Goal: Task Accomplishment & Management: Use online tool/utility

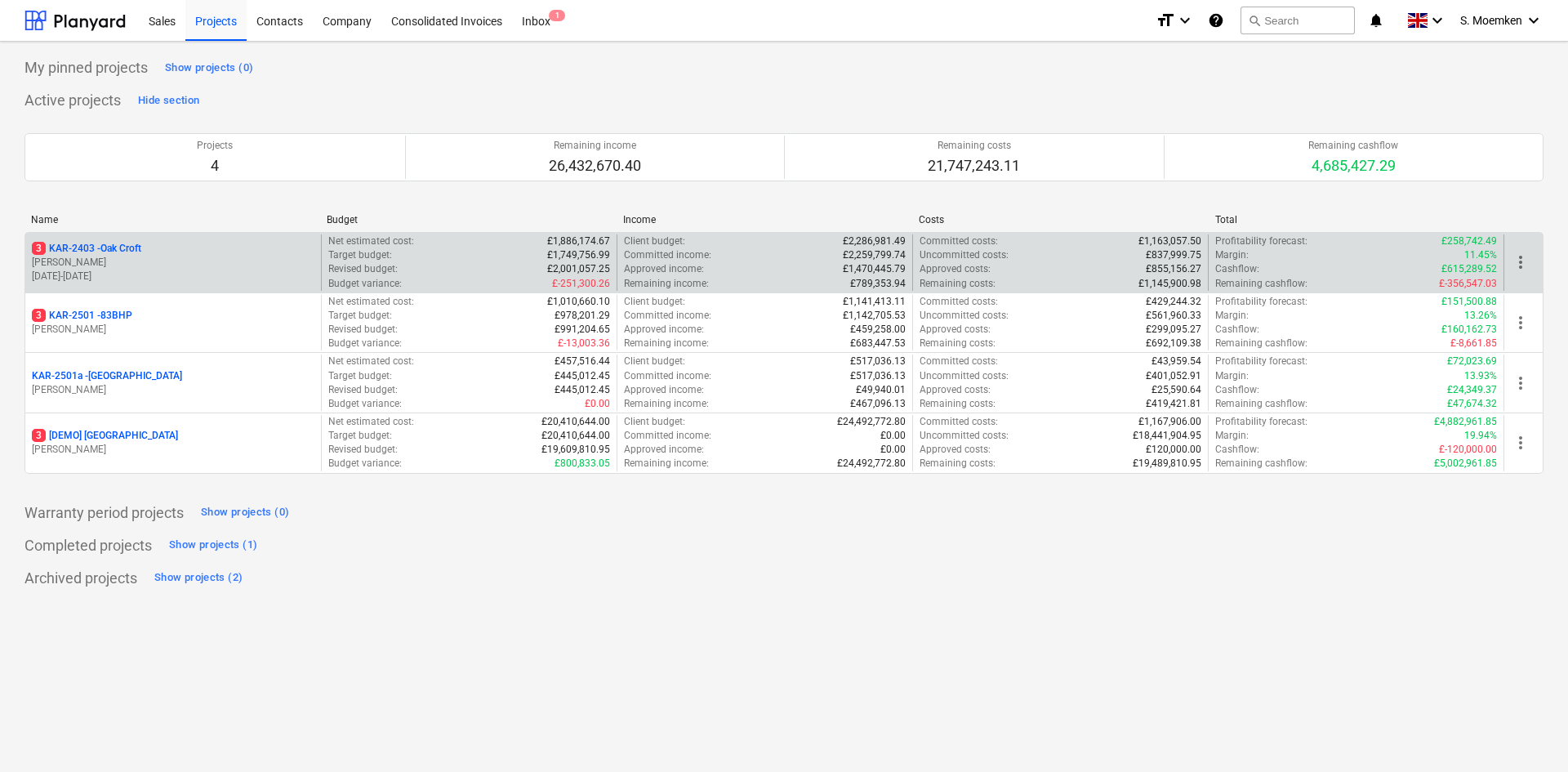
click at [203, 260] on p "[PERSON_NAME]" at bounding box center [173, 263] width 282 height 14
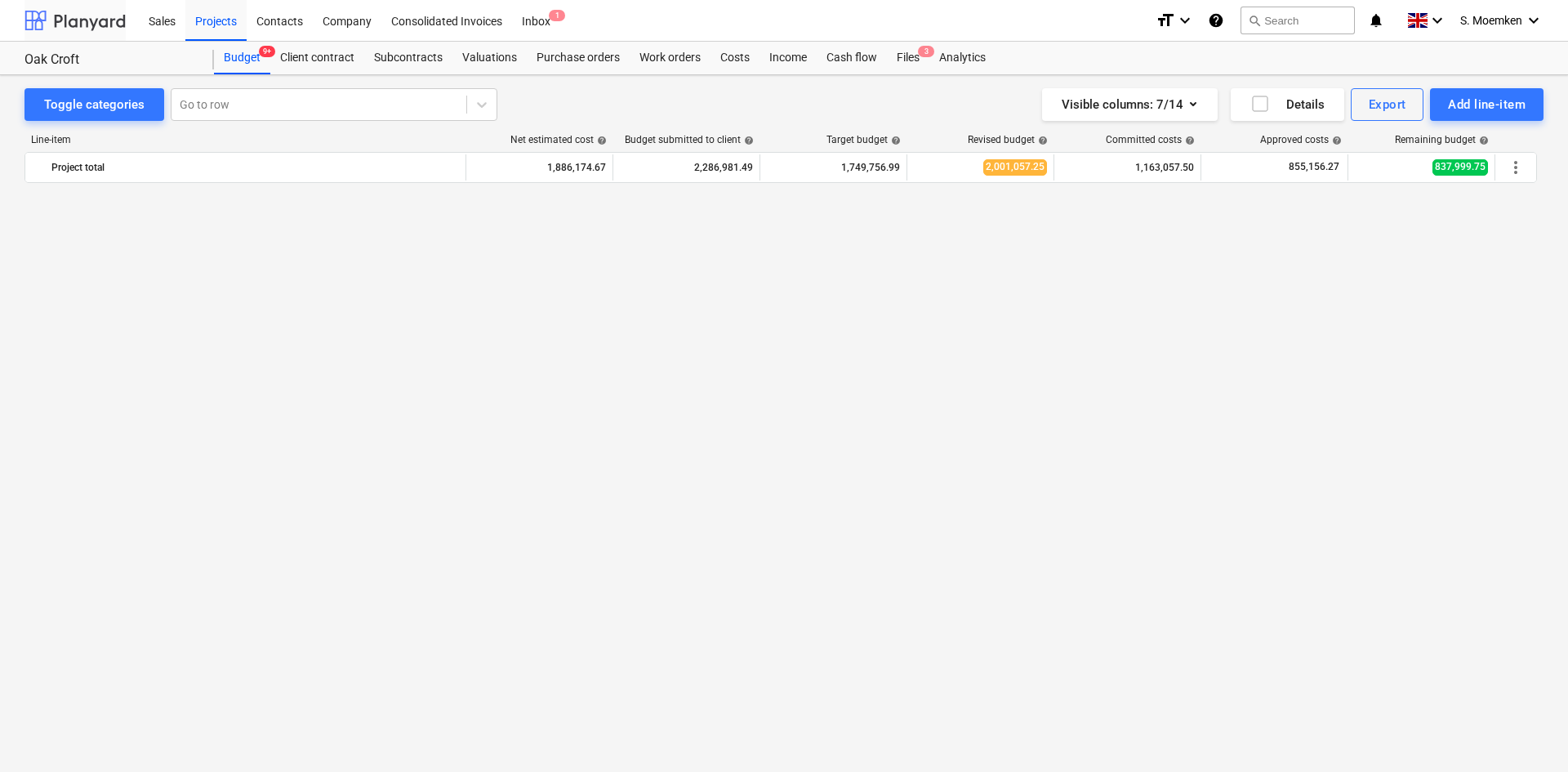
scroll to position [1429, 0]
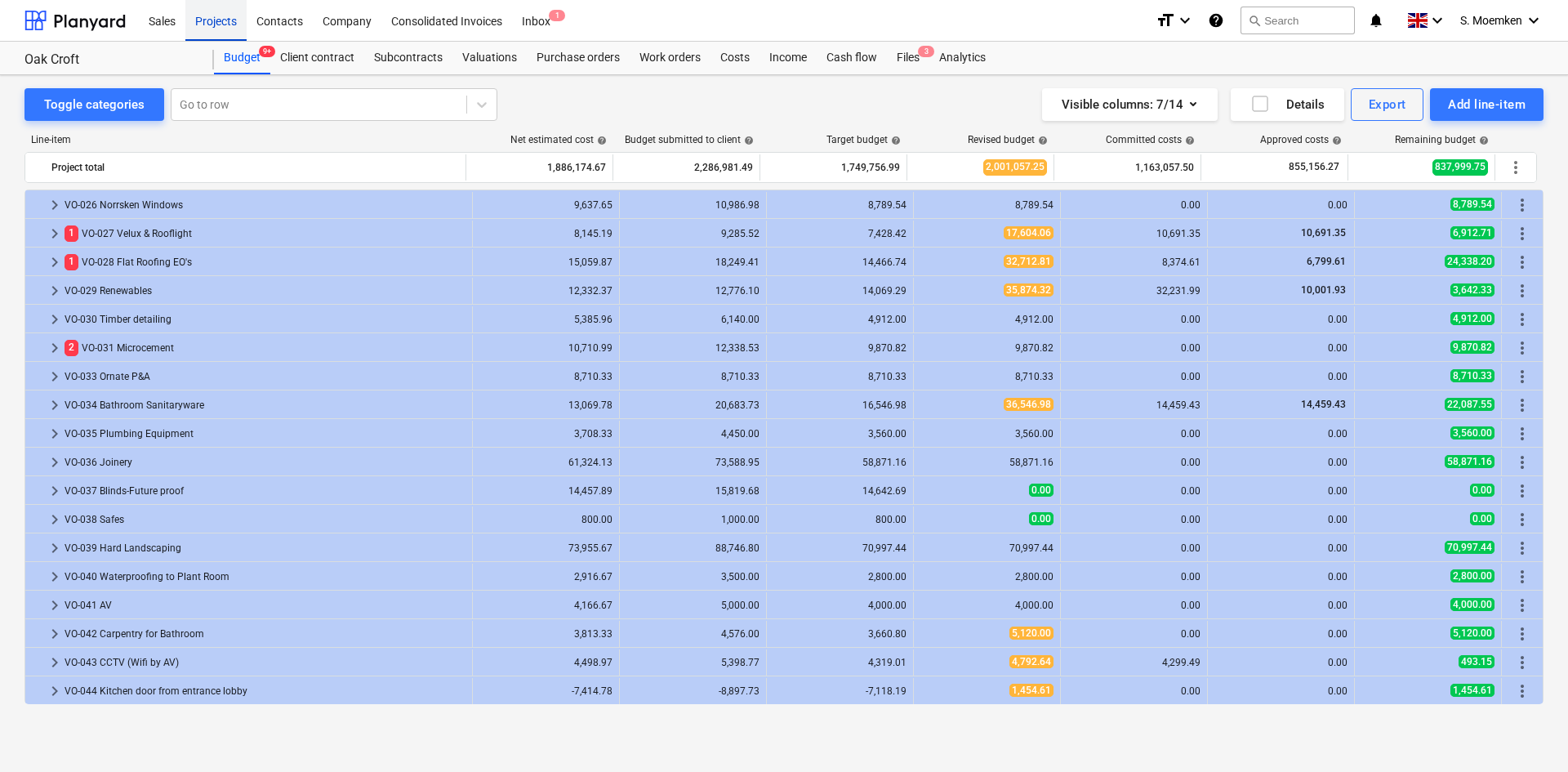
click at [231, 20] on div "Projects" at bounding box center [215, 20] width 61 height 42
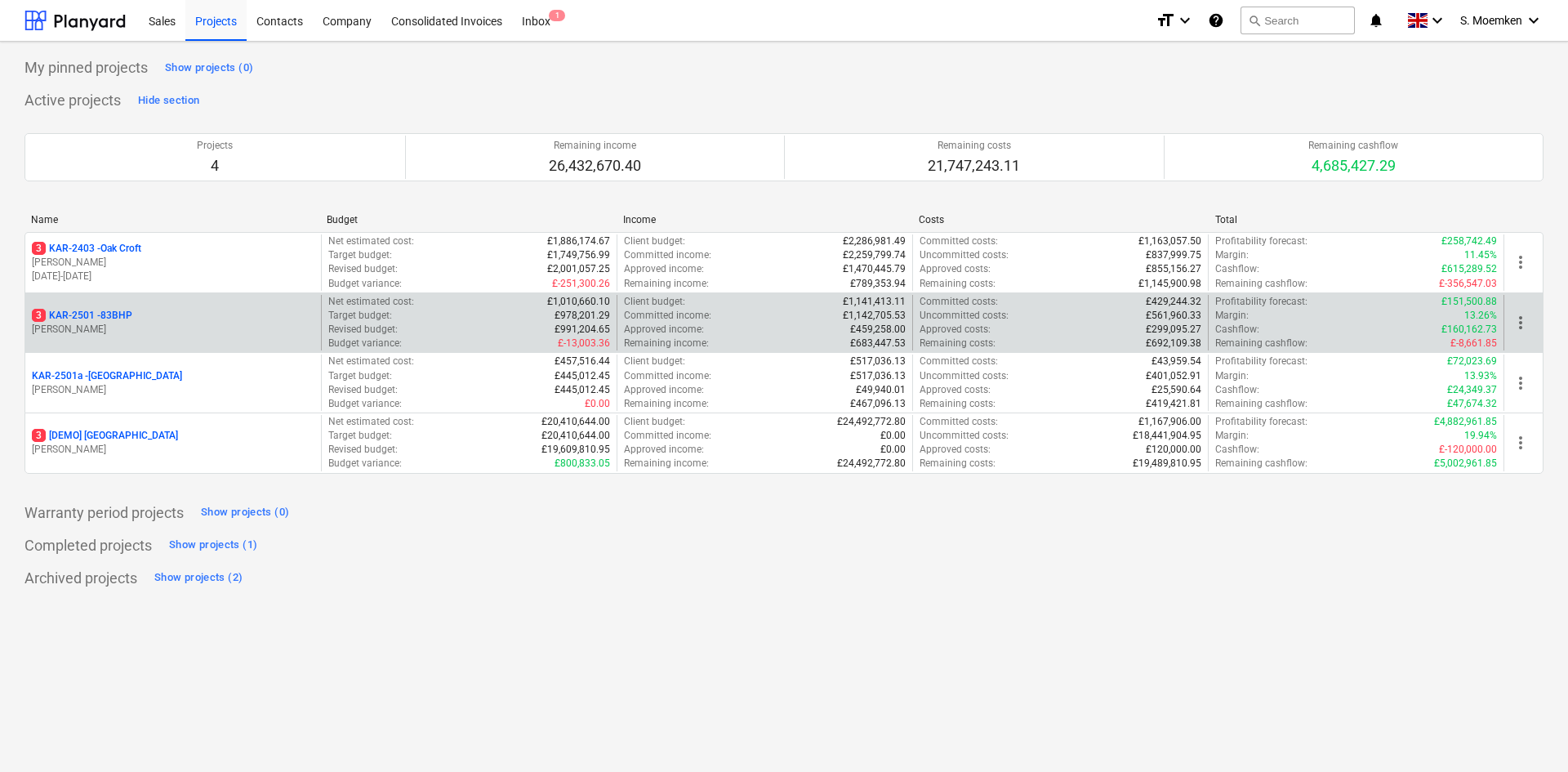
click at [200, 319] on div "3 KAR-2501 - 83BHP" at bounding box center [173, 316] width 282 height 14
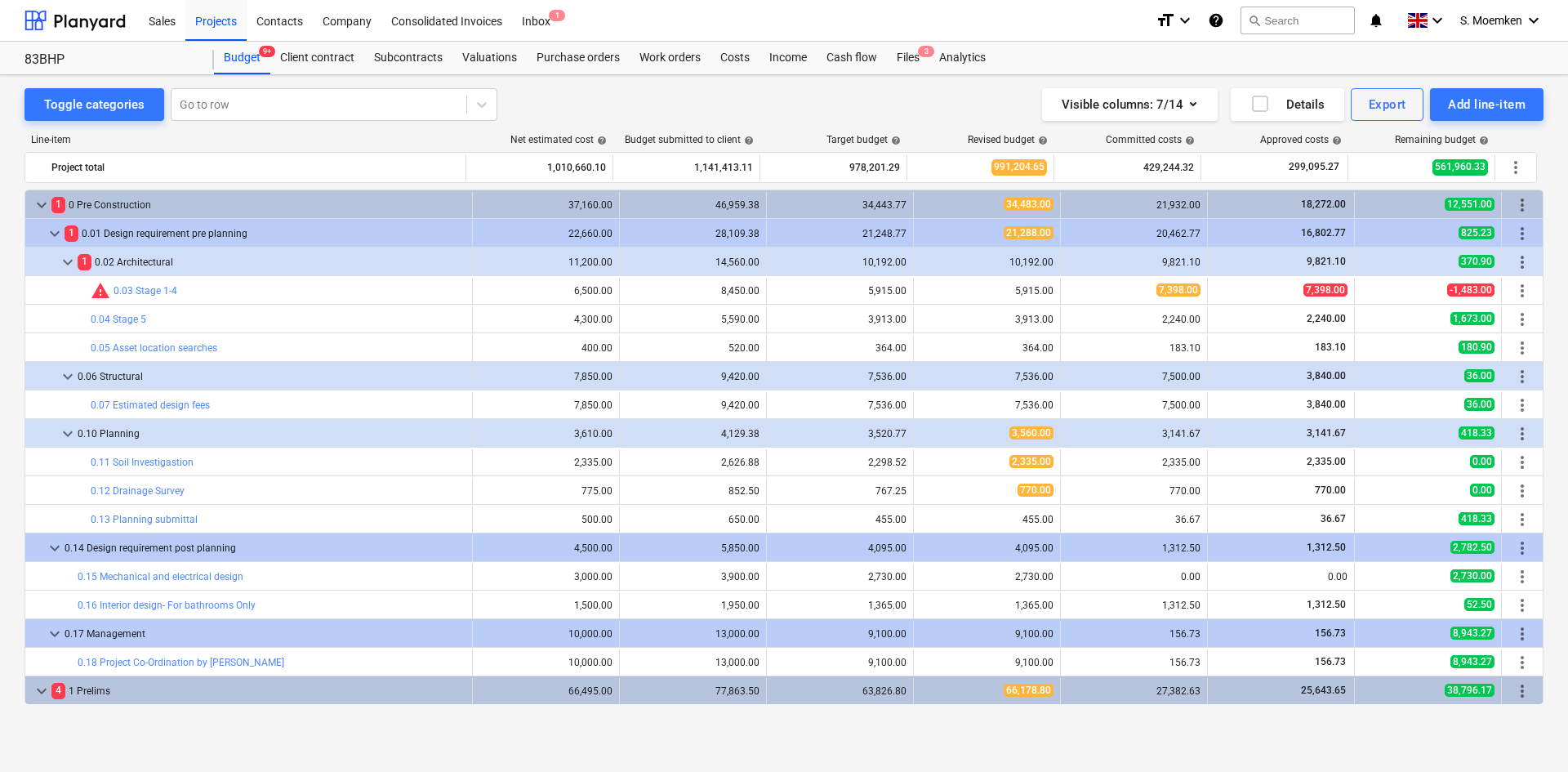
scroll to position [458, 0]
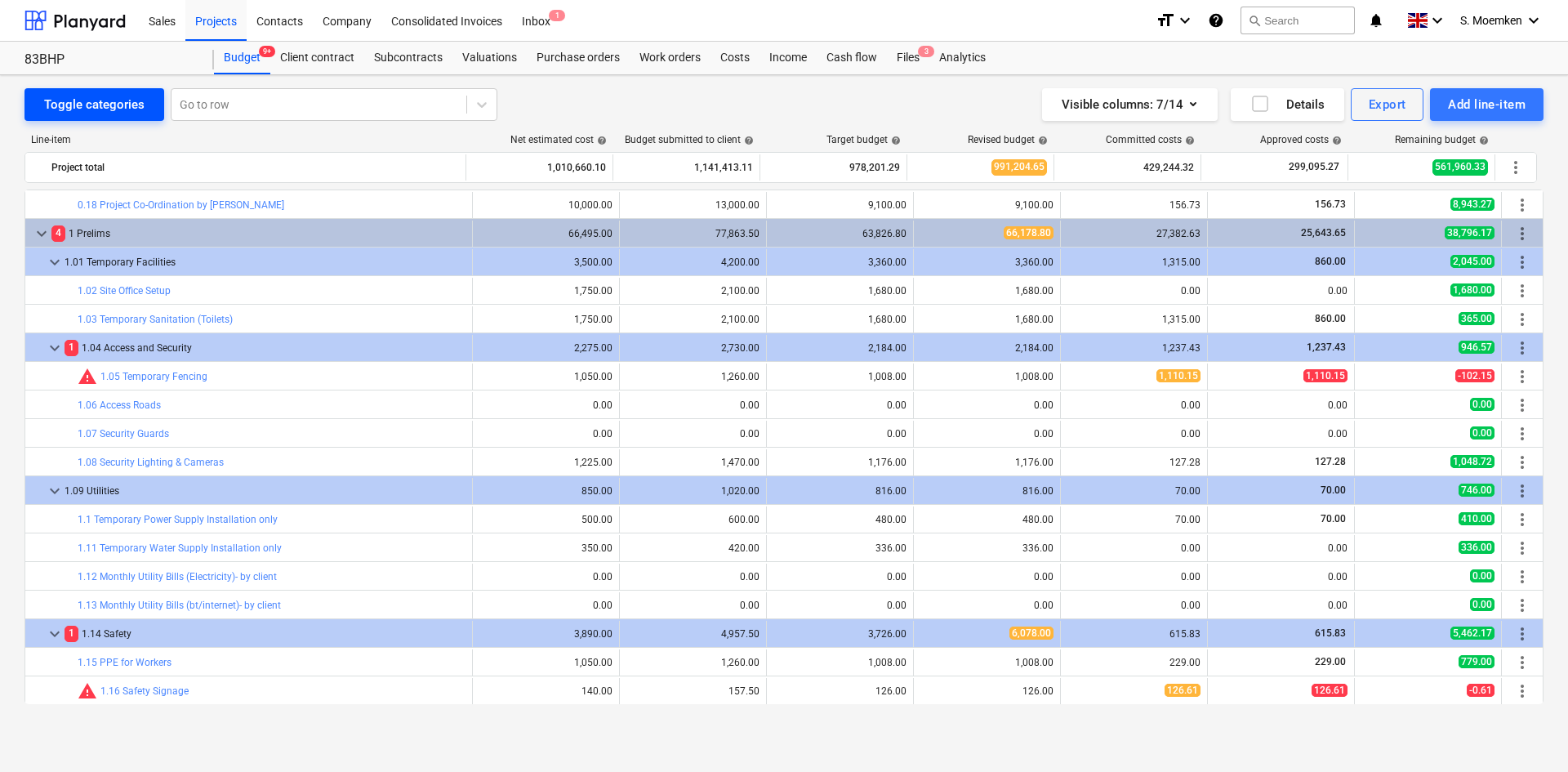
click at [84, 106] on div "Toggle categories" at bounding box center [94, 104] width 101 height 21
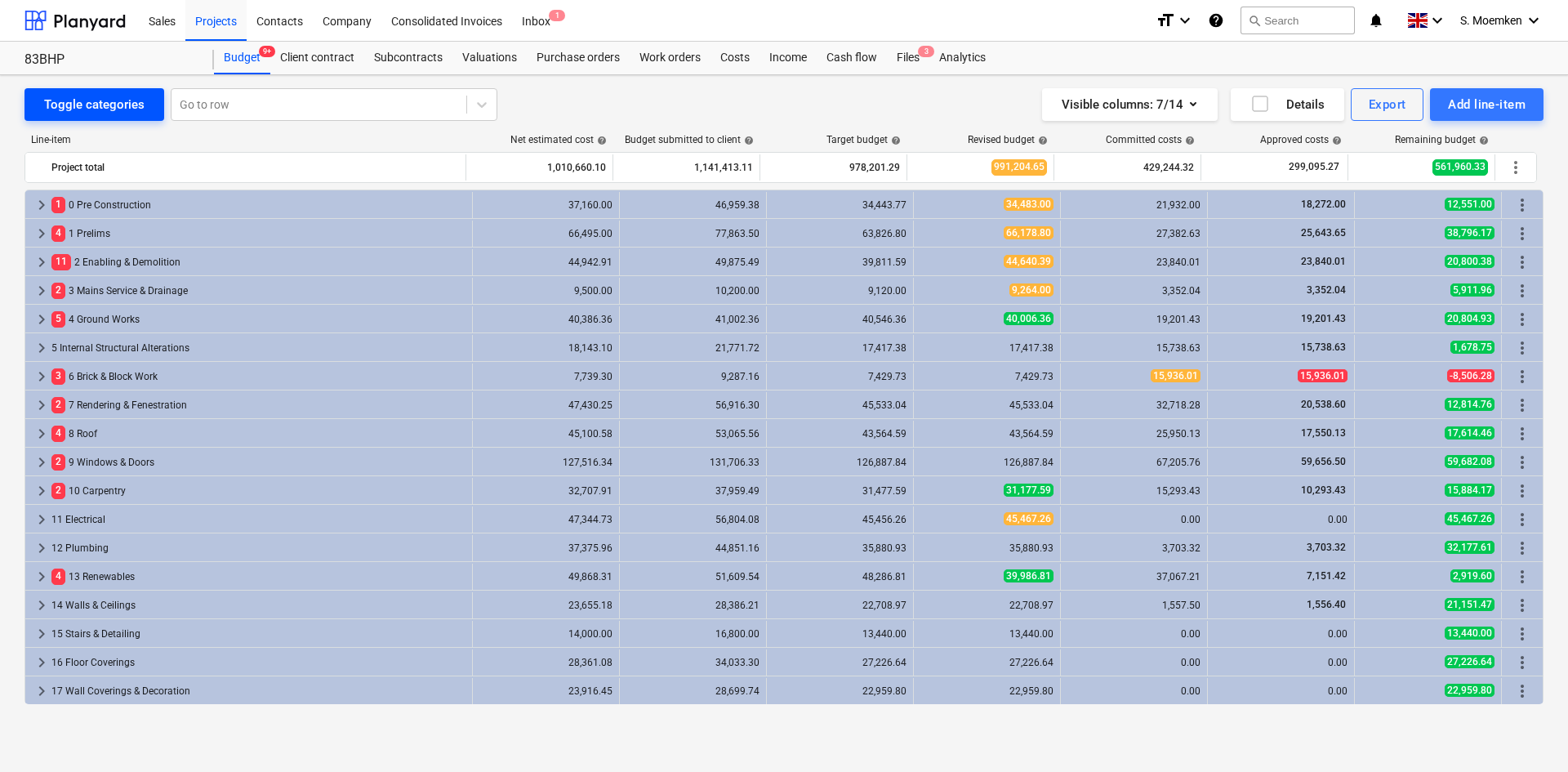
scroll to position [257, 0]
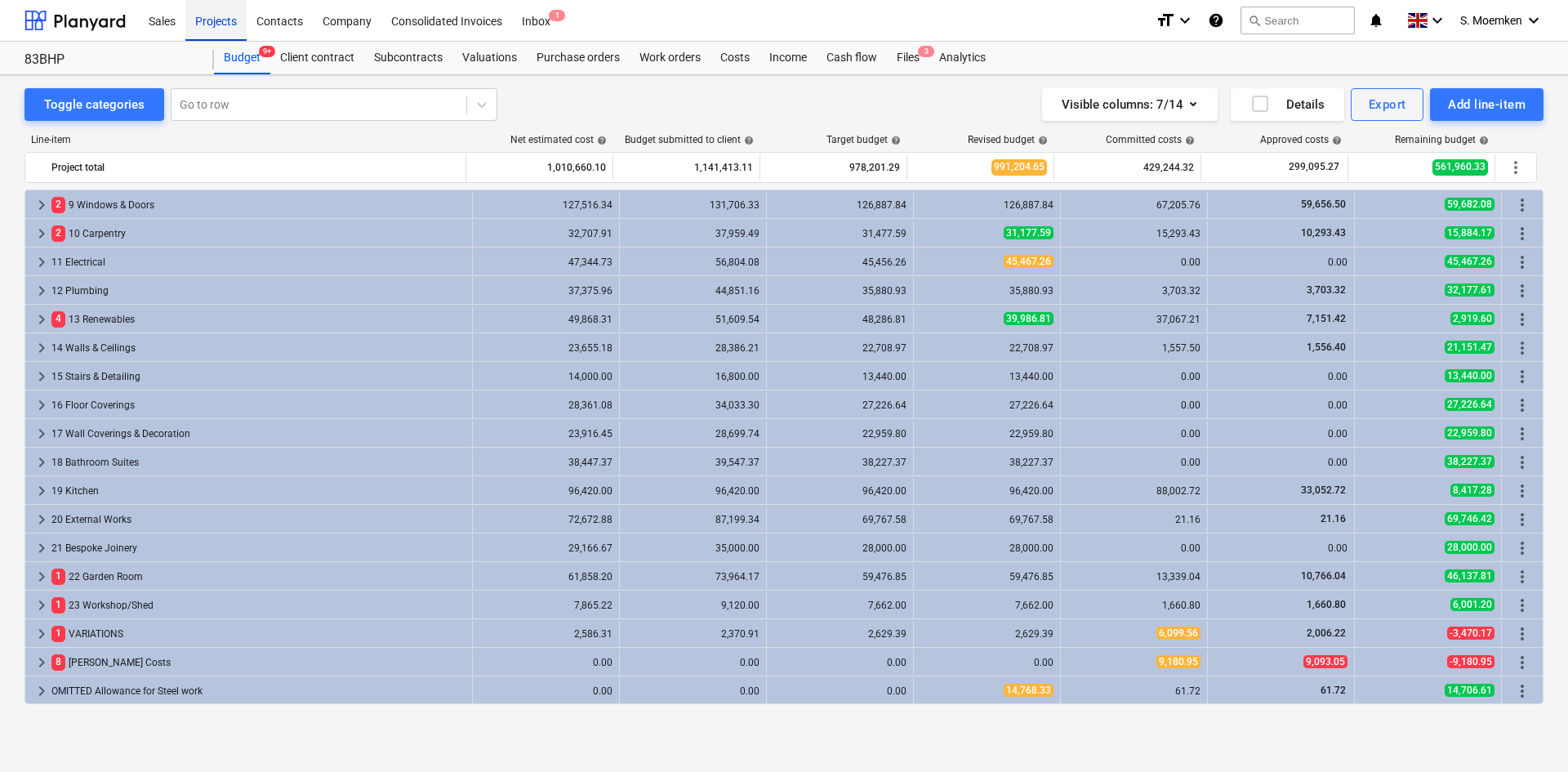
click at [219, 19] on div "Projects" at bounding box center [215, 20] width 61 height 42
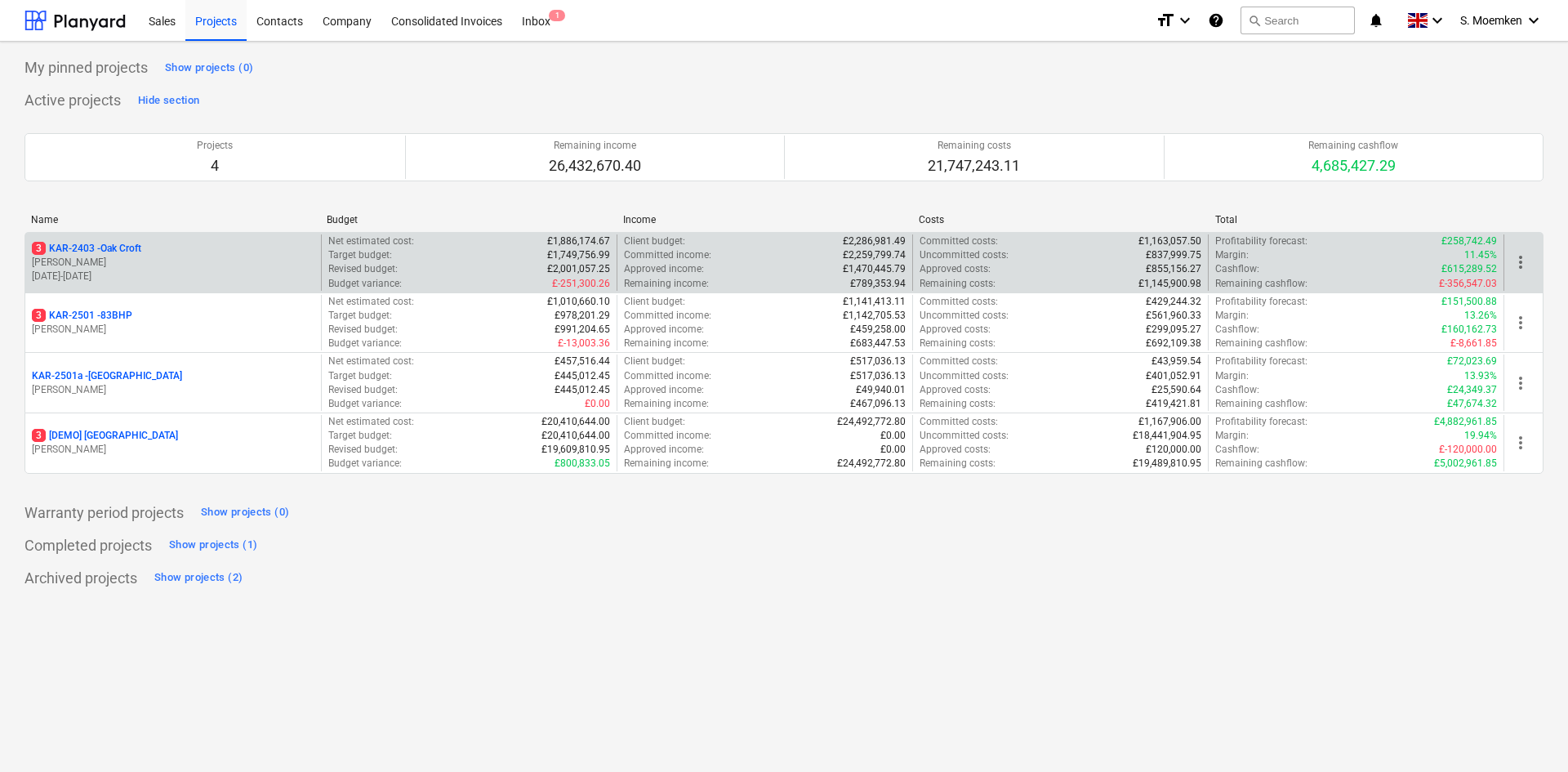
click at [157, 248] on div "3 KAR-2403 - Oak Croft" at bounding box center [173, 248] width 282 height 14
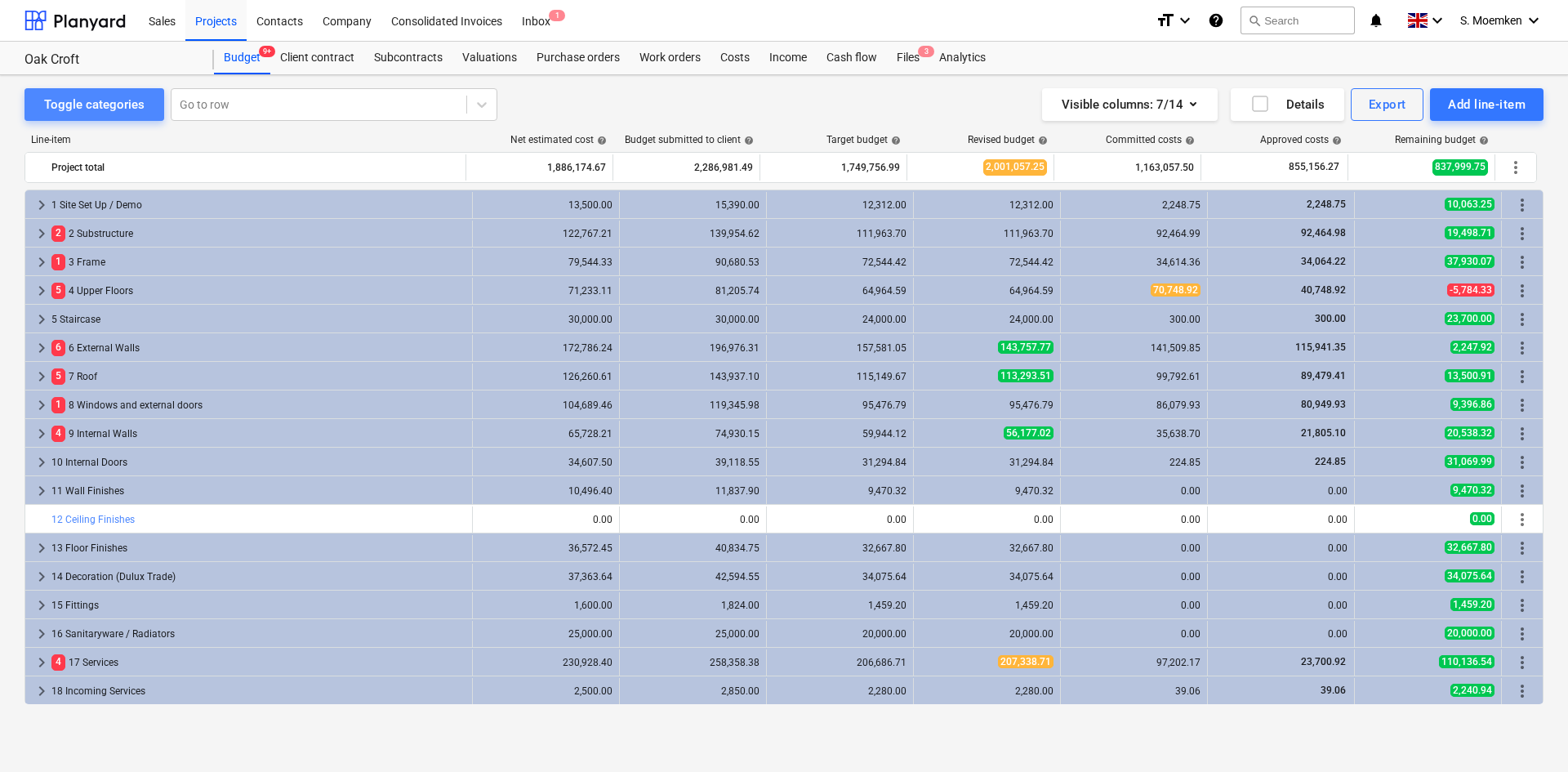
click at [111, 109] on div "Toggle categories" at bounding box center [94, 104] width 101 height 21
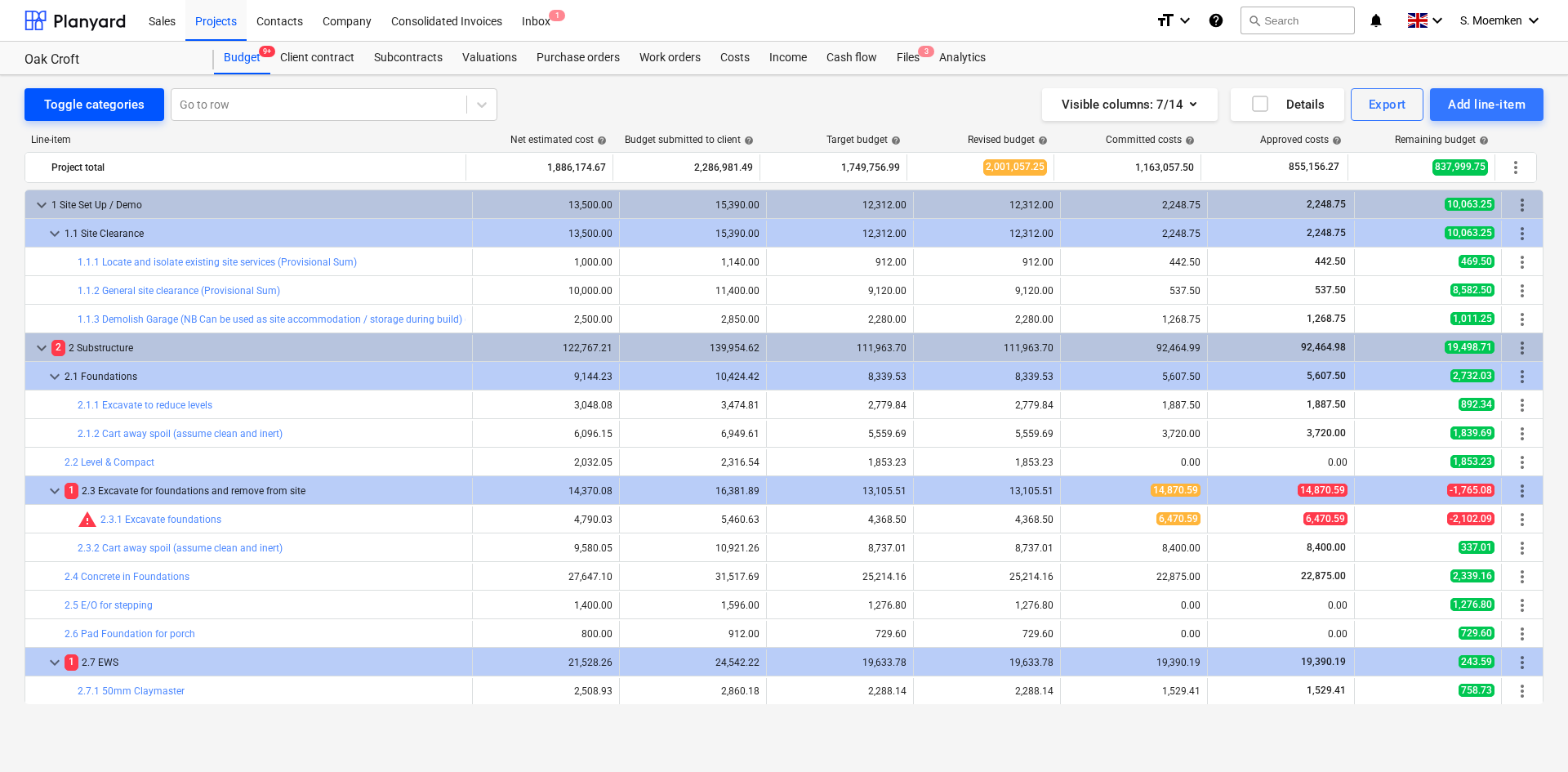
click at [111, 109] on div "Toggle categories" at bounding box center [94, 104] width 101 height 21
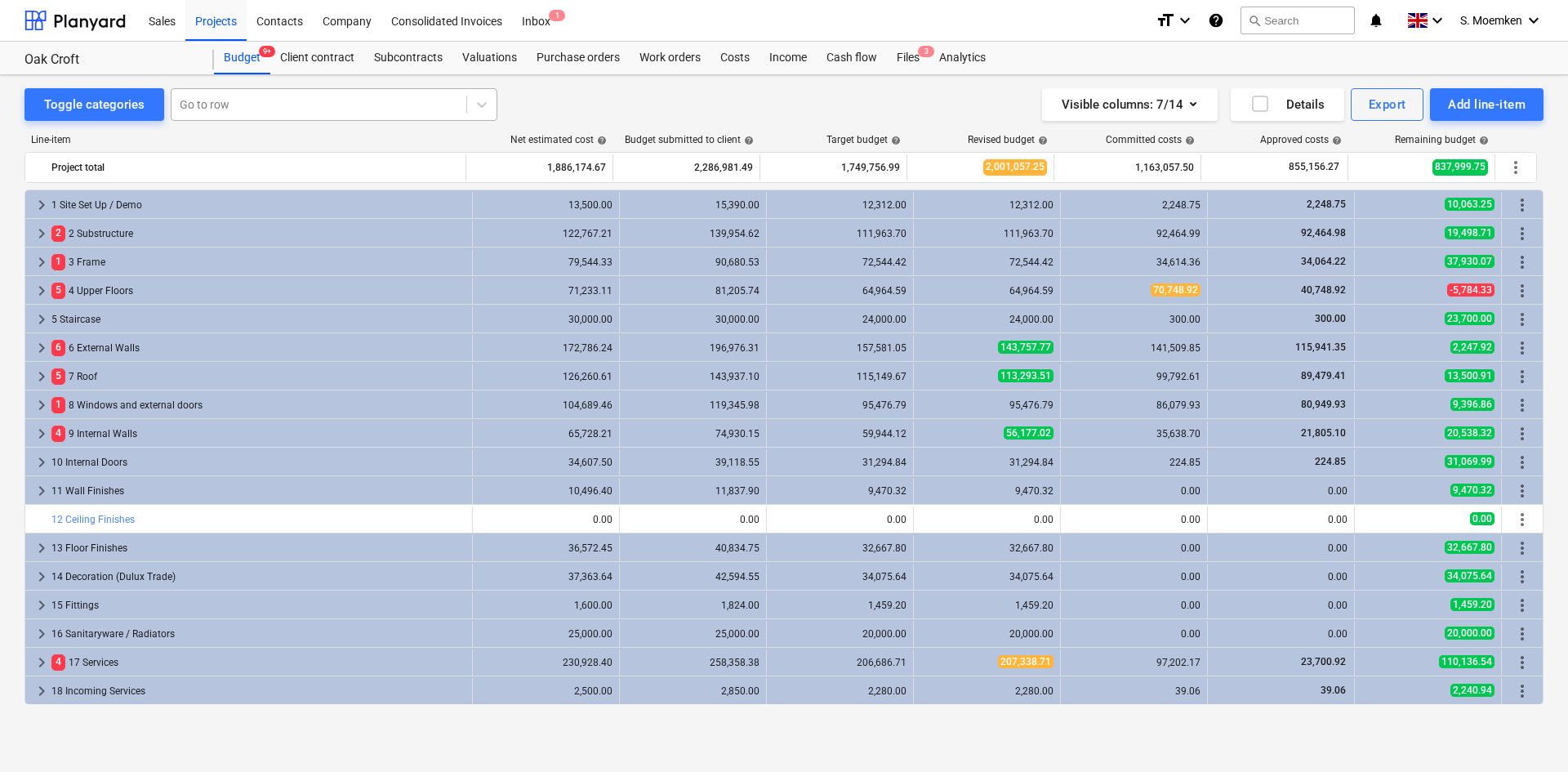
click at [274, 109] on div at bounding box center [319, 104] width 279 height 16
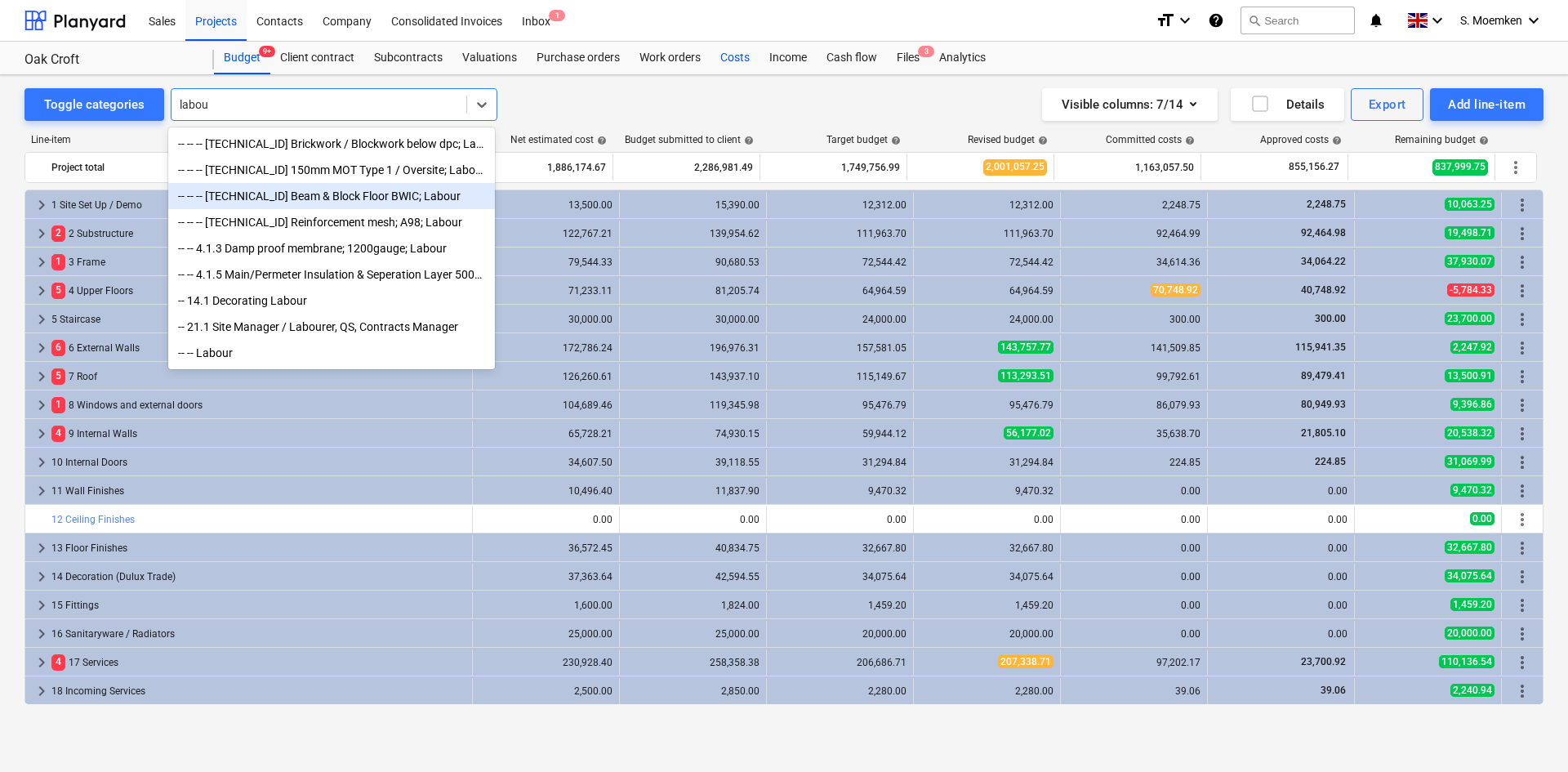
type input "labou"
click at [733, 54] on div "Costs" at bounding box center [735, 58] width 49 height 33
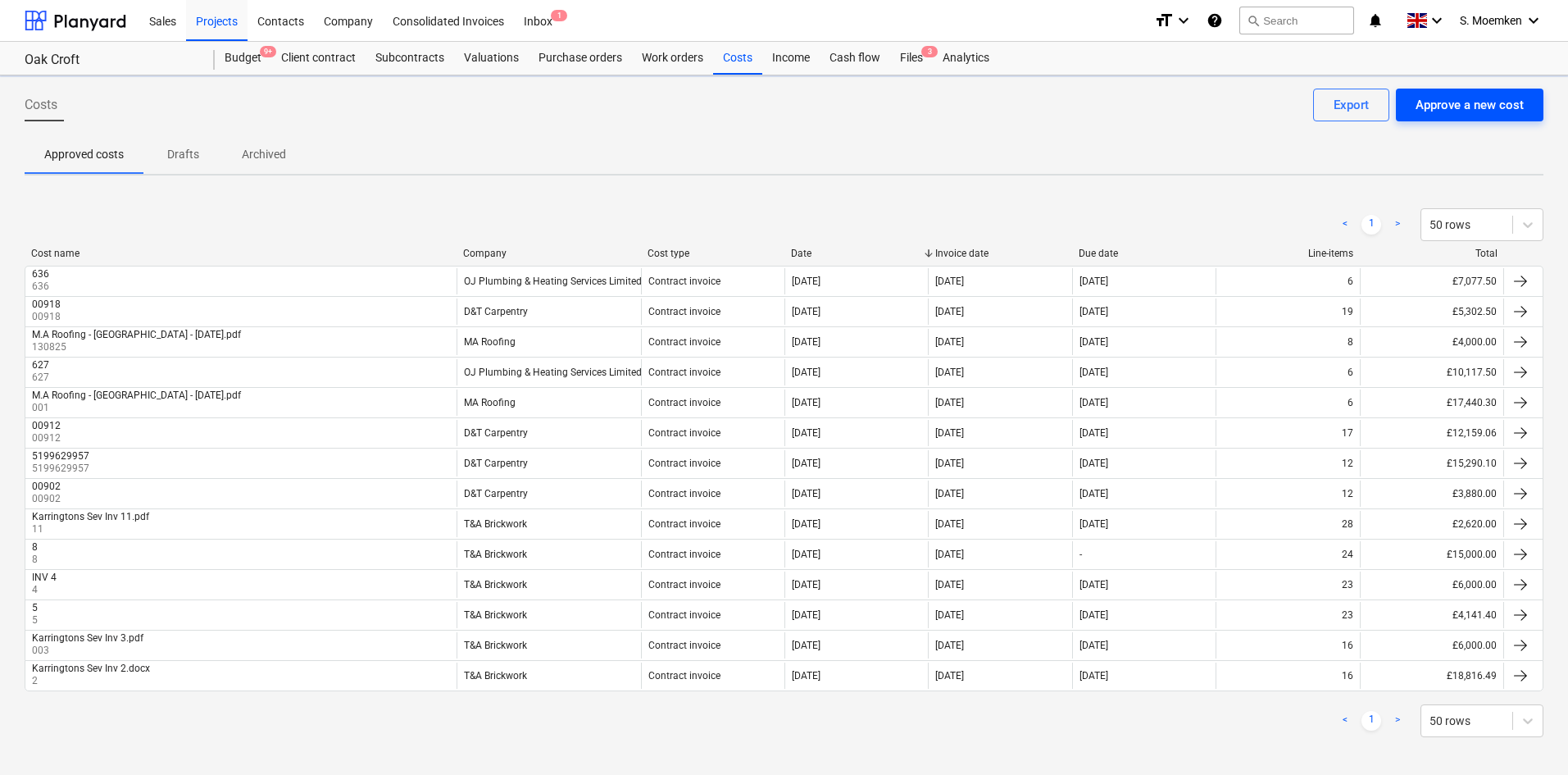
click at [1468, 106] on div "Approve a new cost" at bounding box center [1469, 105] width 108 height 21
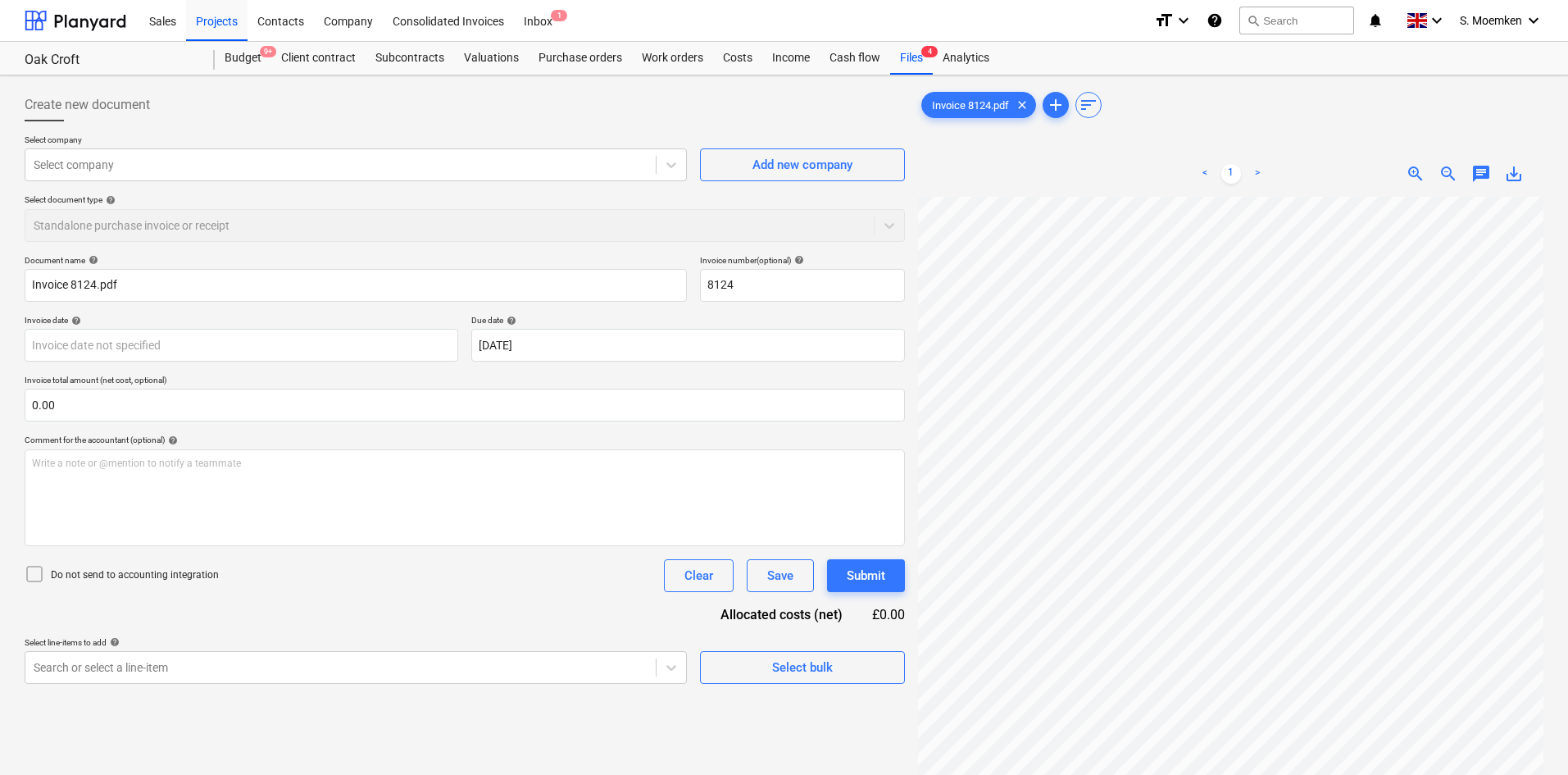
type input "8124"
type input "[DATE]"
click at [530, 164] on div at bounding box center [340, 164] width 614 height 16
type input "caddy"
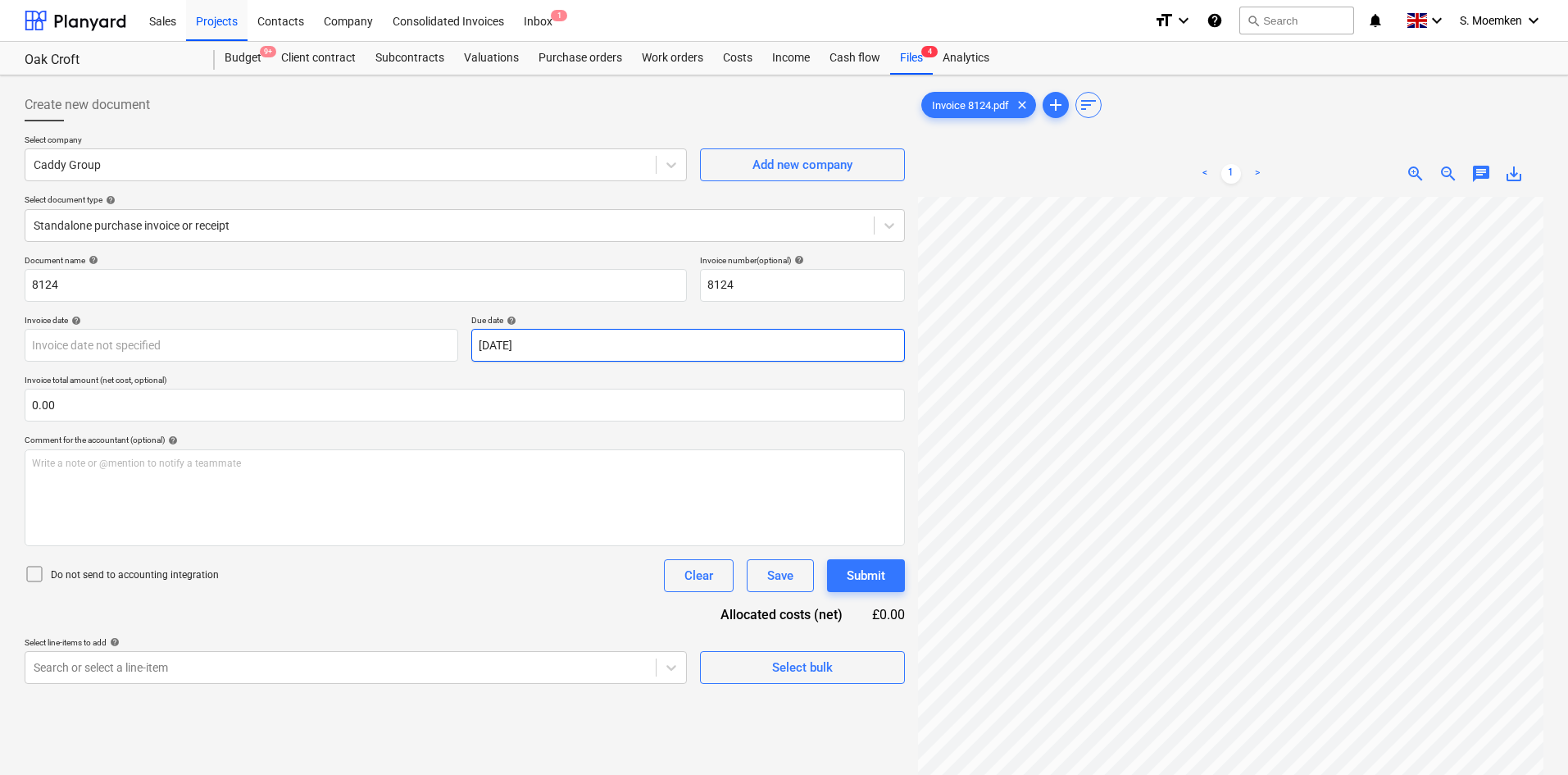
scroll to position [49, 101]
click at [273, 337] on body "Sales Projects Contacts Company Consolidated Invoices Inbox 1 format_size keybo…" at bounding box center [784, 387] width 1568 height 775
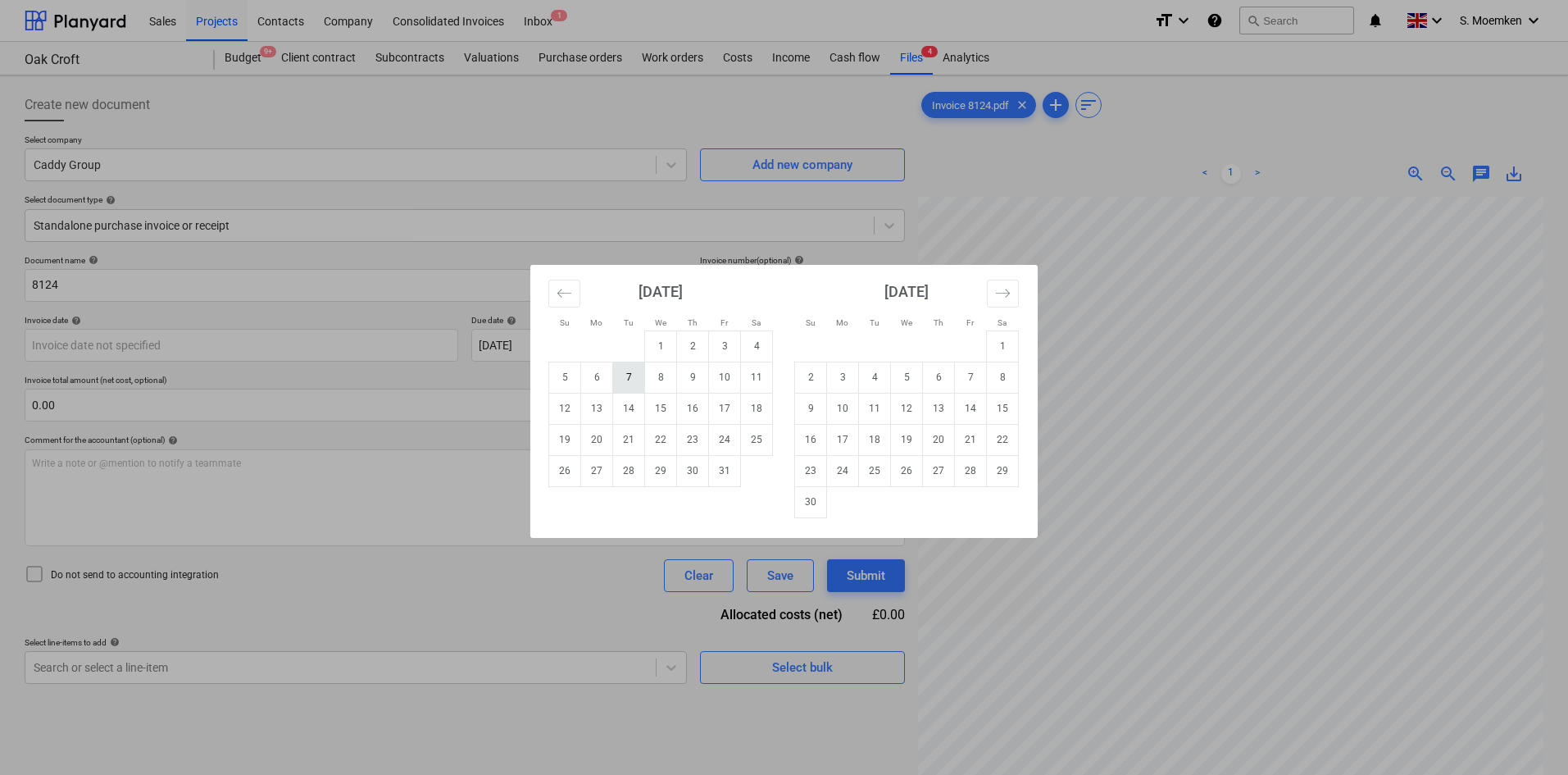
click at [624, 374] on td "7" at bounding box center [629, 376] width 32 height 31
type input "[DATE]"
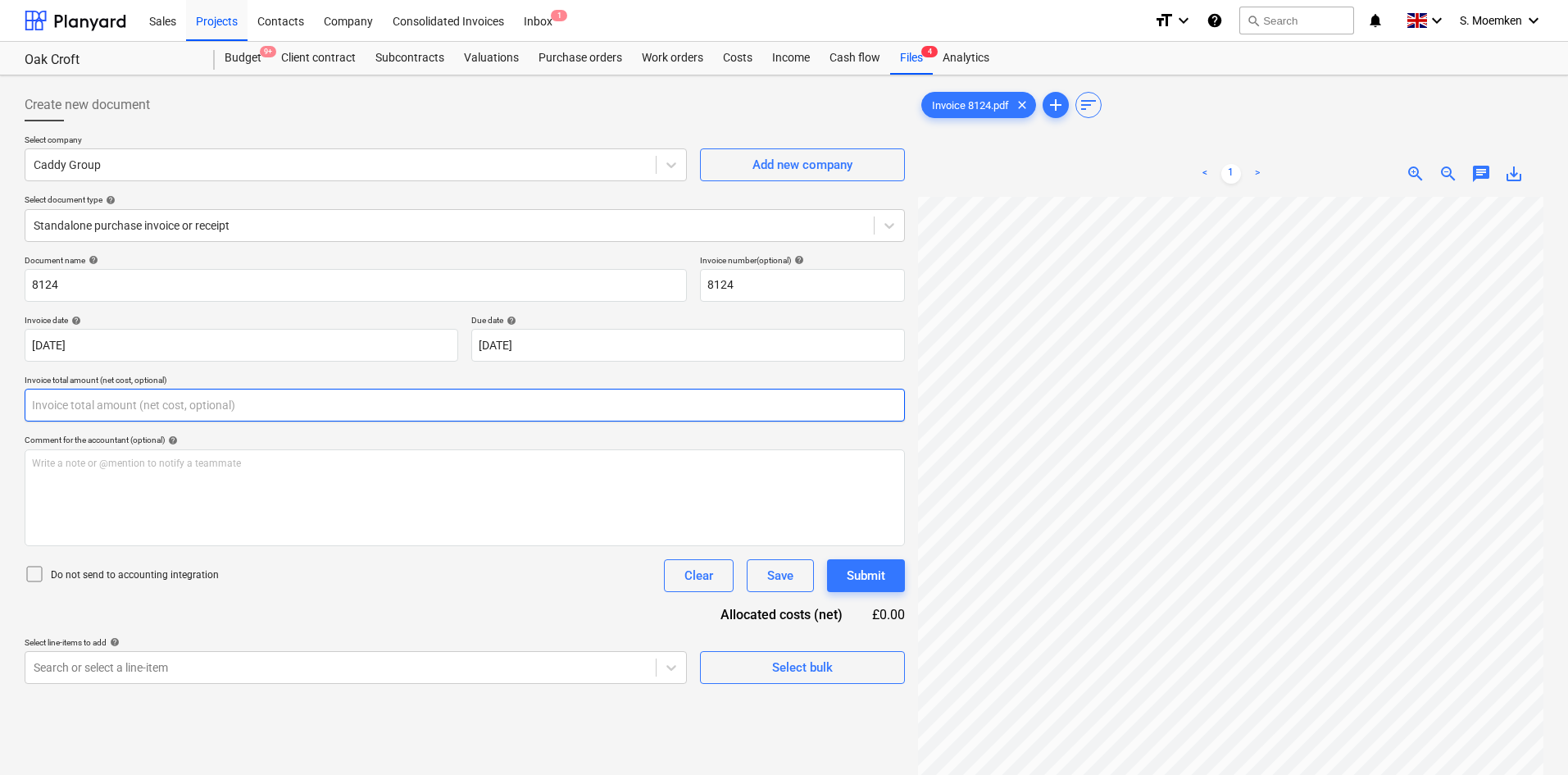
click at [139, 405] on input "text" at bounding box center [465, 405] width 880 height 33
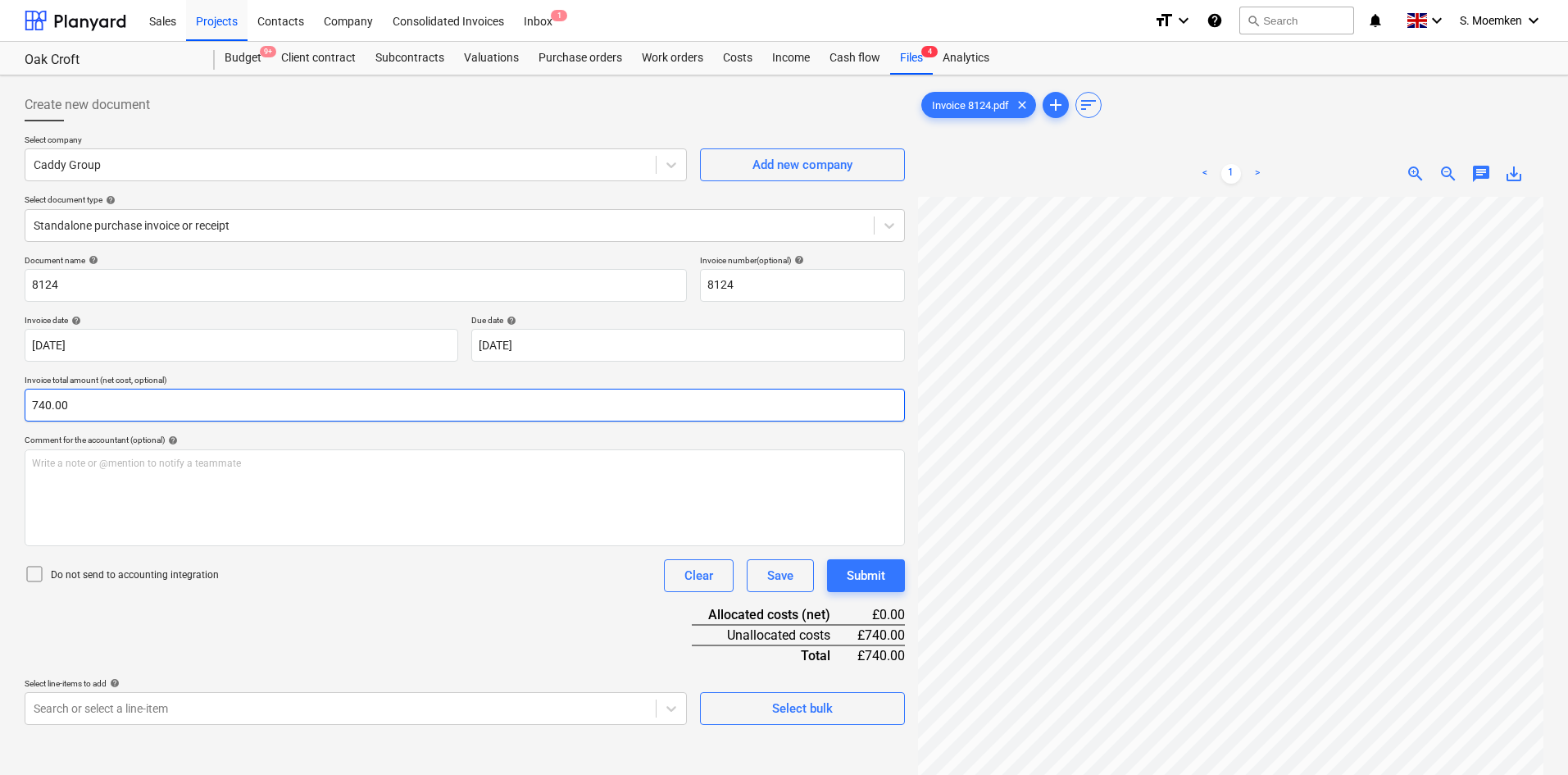
type input "740.00"
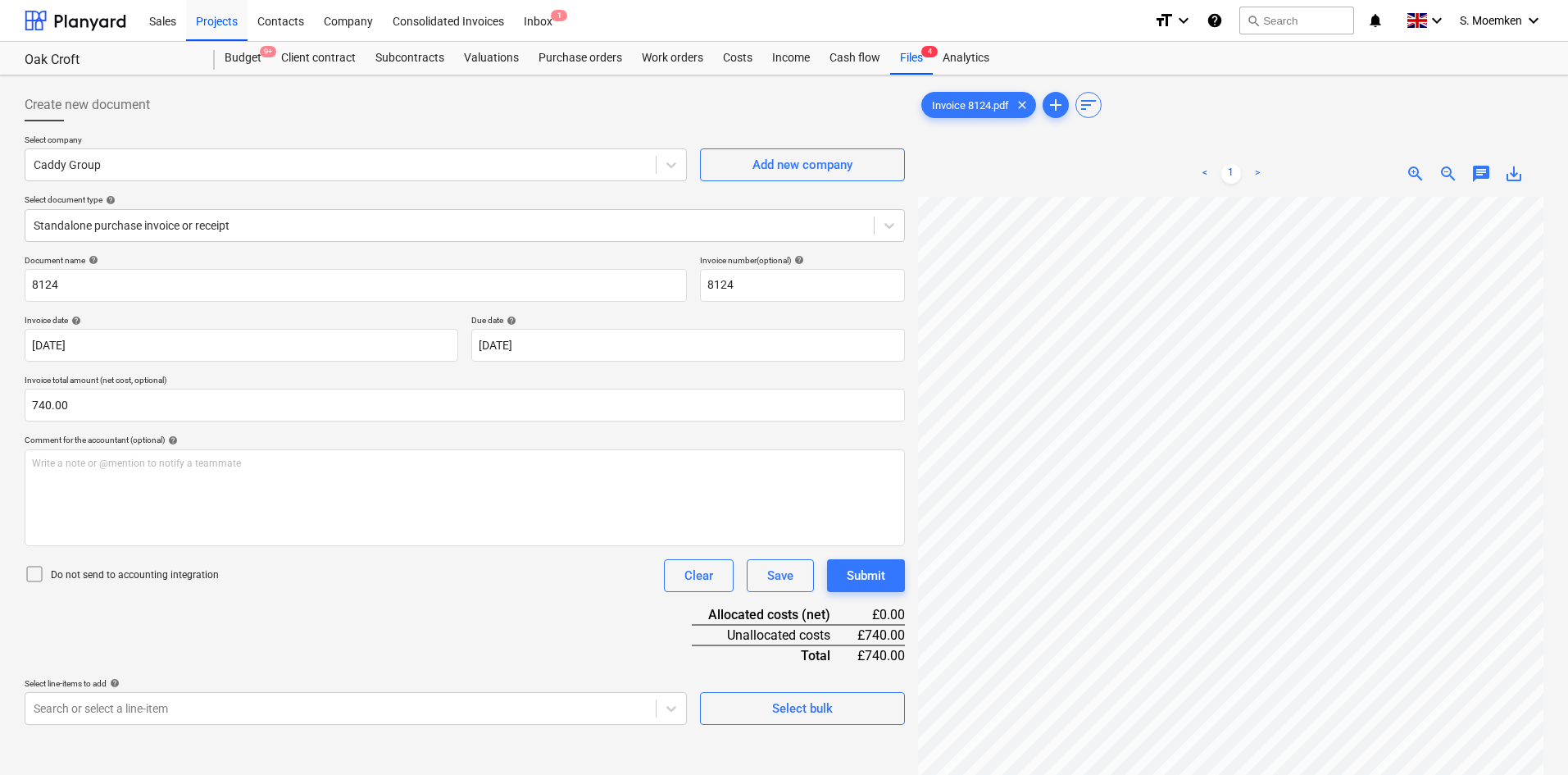
click at [37, 575] on icon at bounding box center [35, 574] width 20 height 20
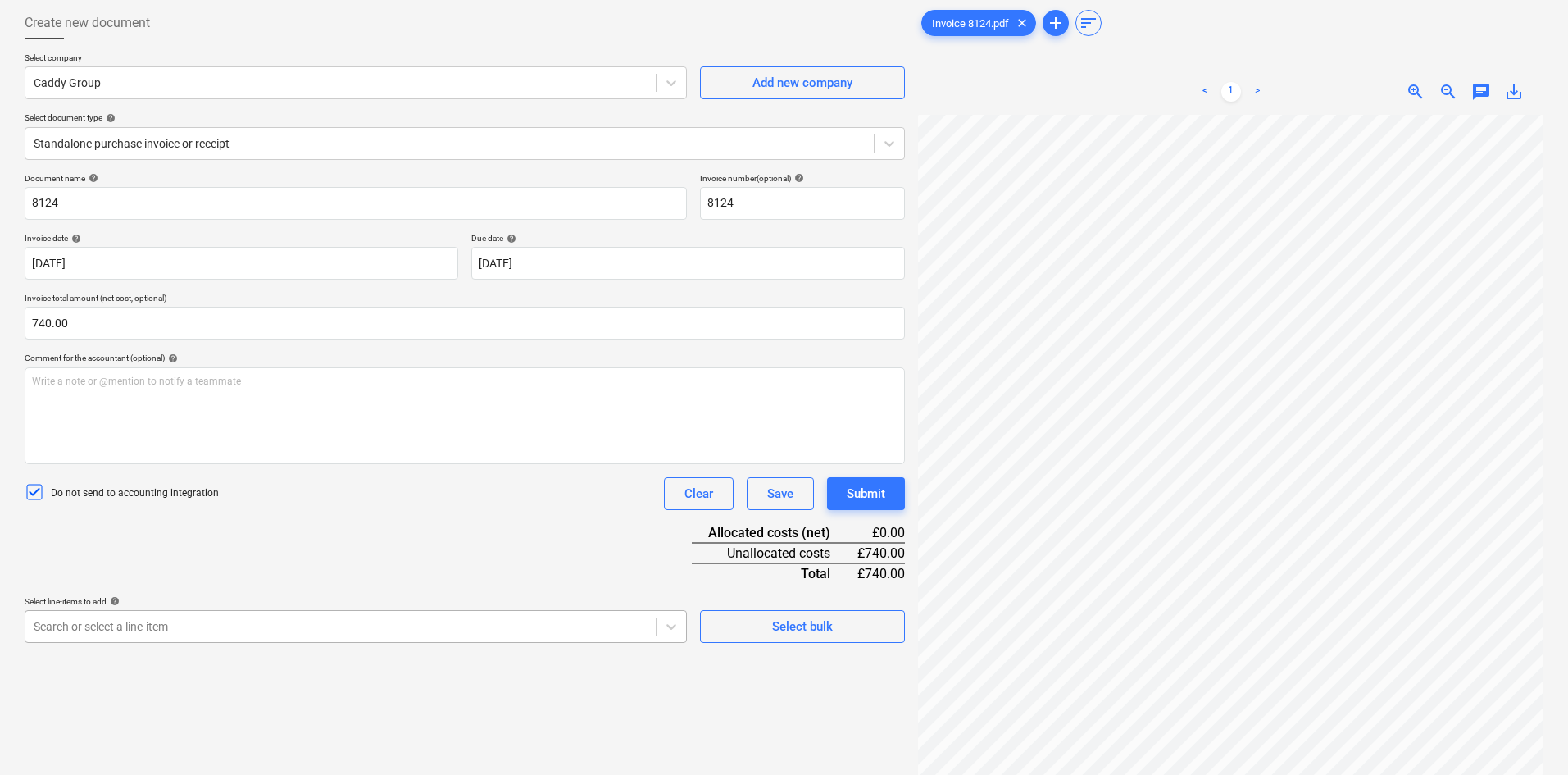
click at [356, 629] on body "Sales Projects Contacts Company Consolidated Invoices Inbox 1 format_size keybo…" at bounding box center [784, 305] width 1568 height 775
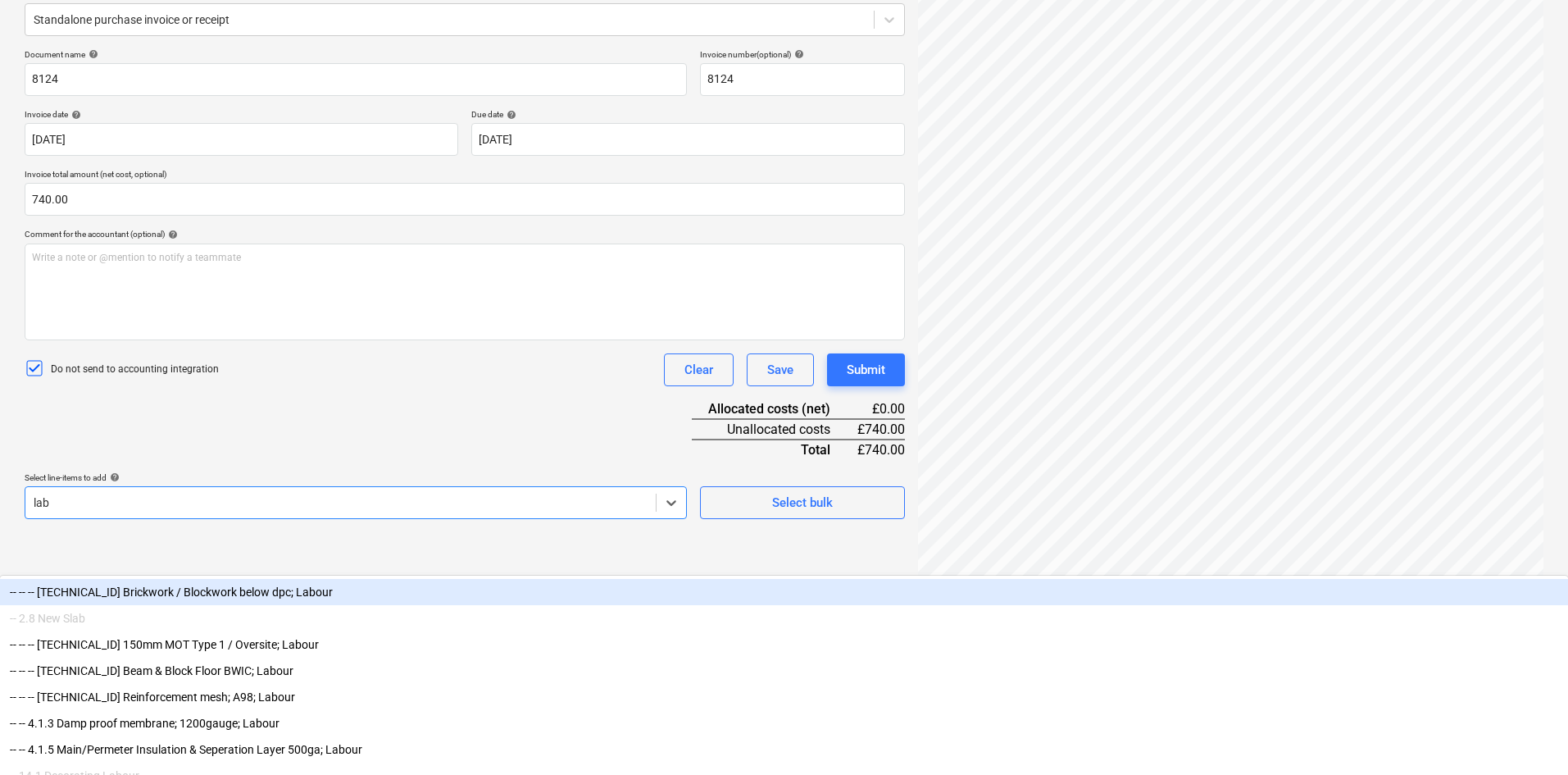
scroll to position [203, 0]
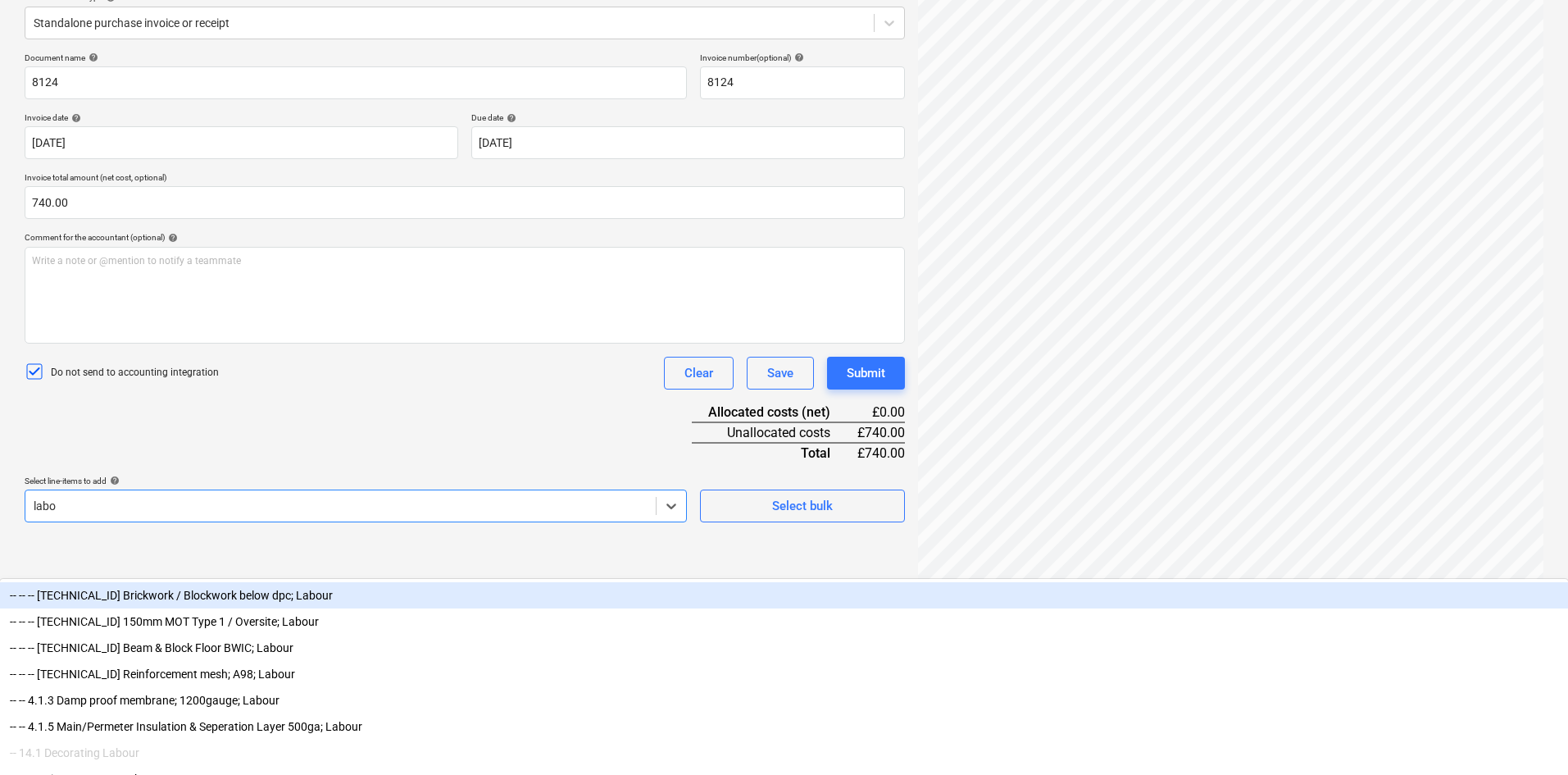
type input "labou"
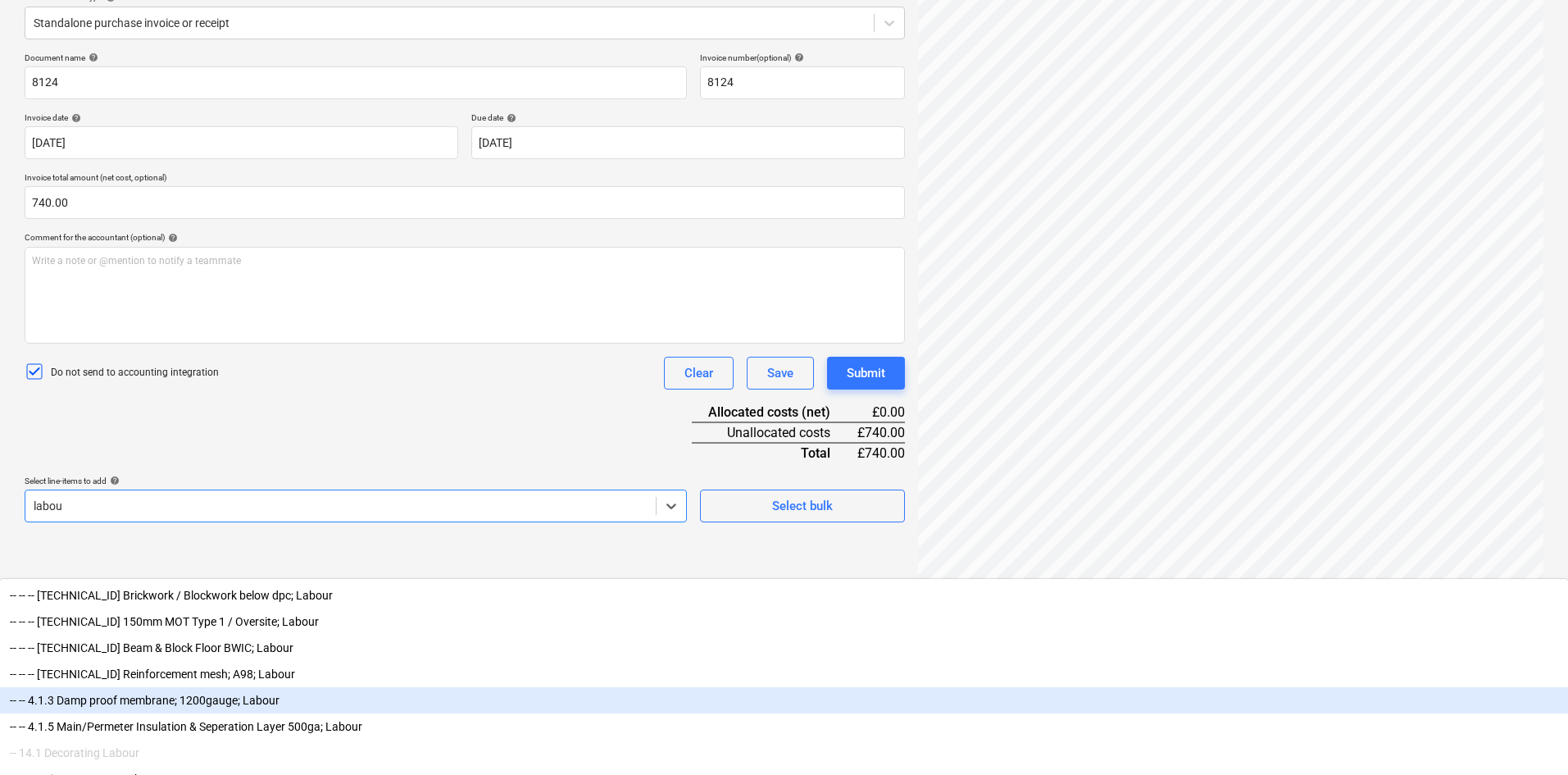
scroll to position [4, 0]
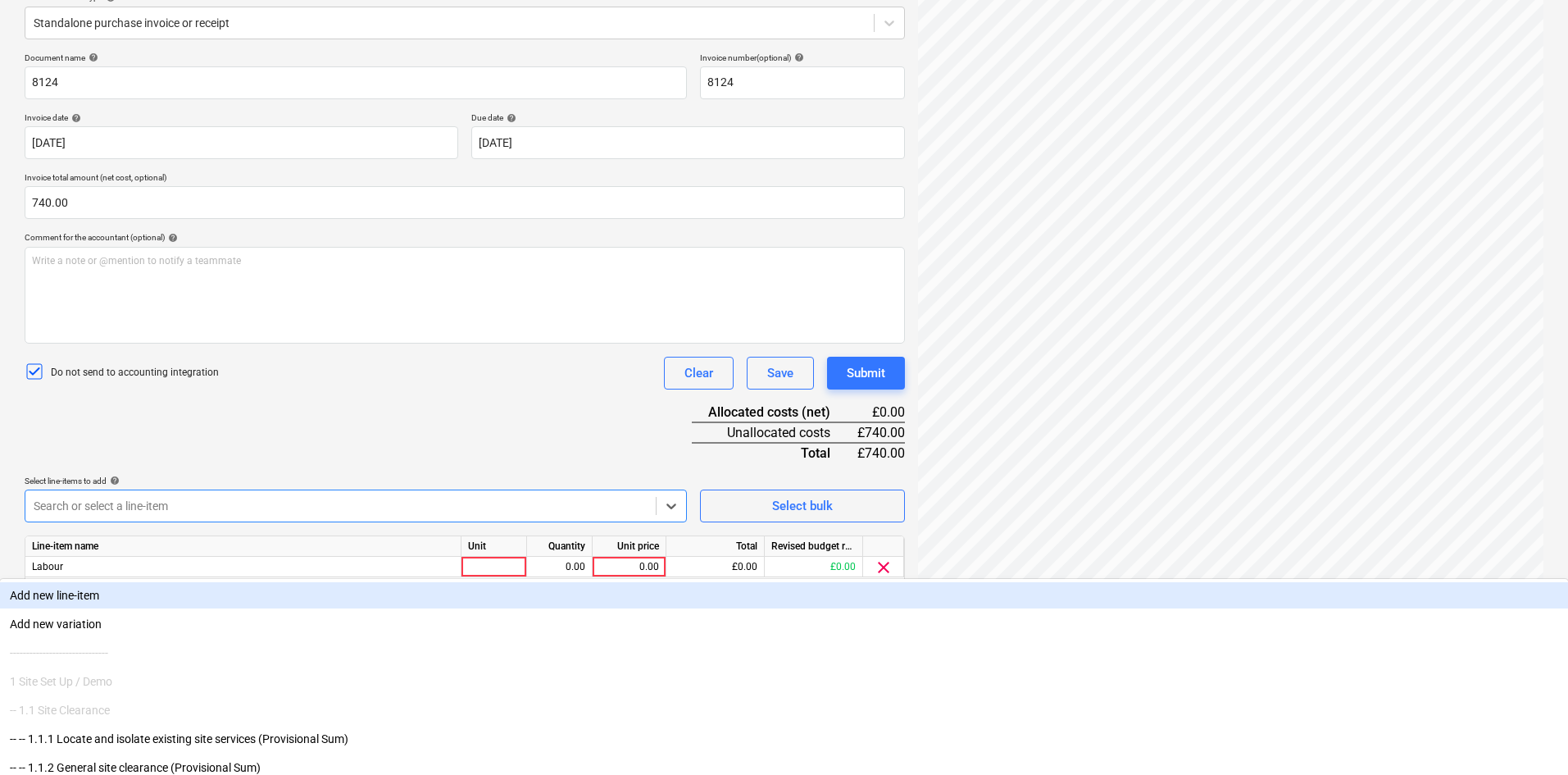
click at [310, 416] on div "Document name help 8124 Invoice number (optional) help 8124 Invoice date help […" at bounding box center [465, 341] width 880 height 578
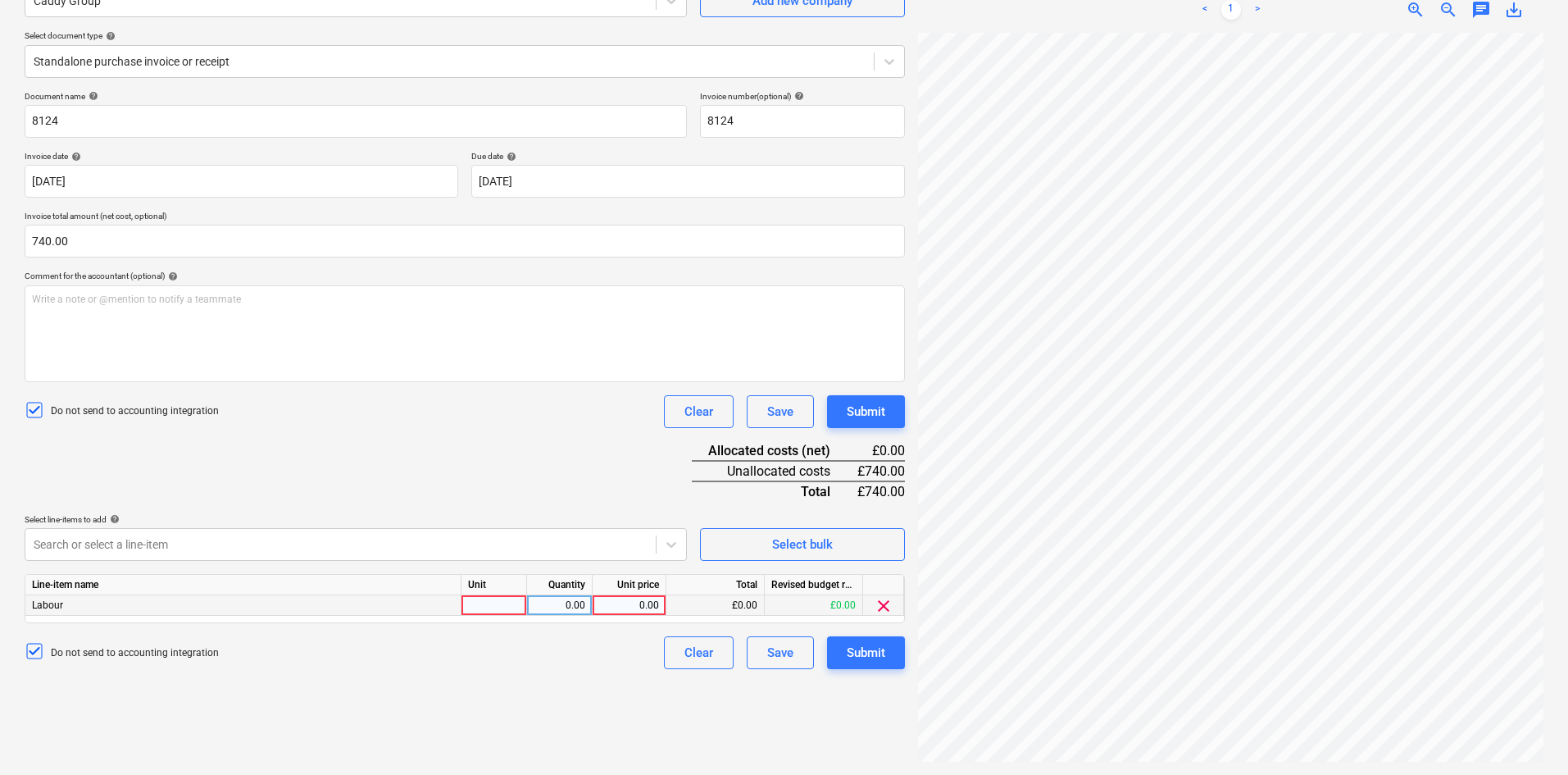
click at [892, 607] on span "clear" at bounding box center [884, 606] width 20 height 20
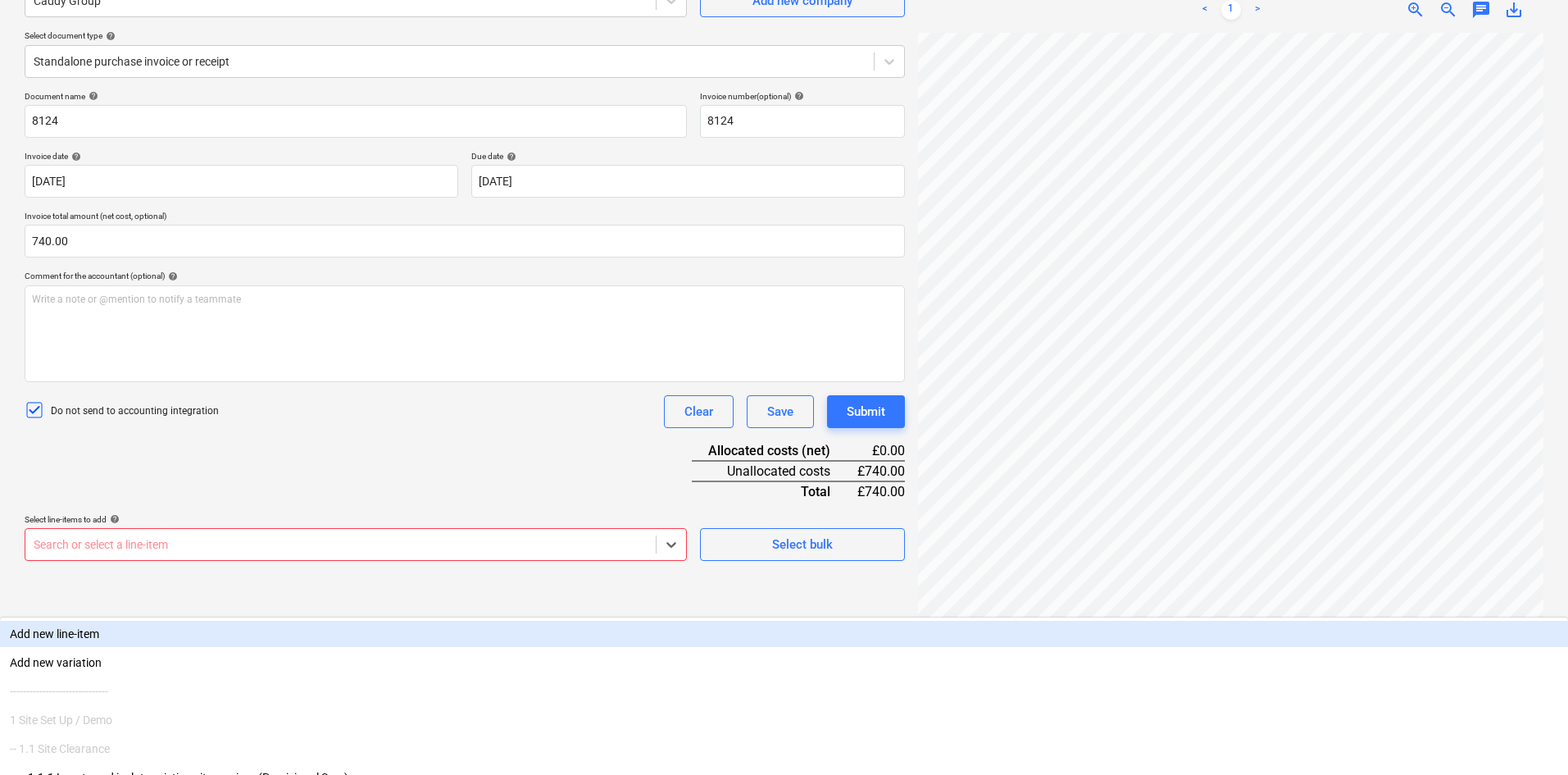
scroll to position [206, 0]
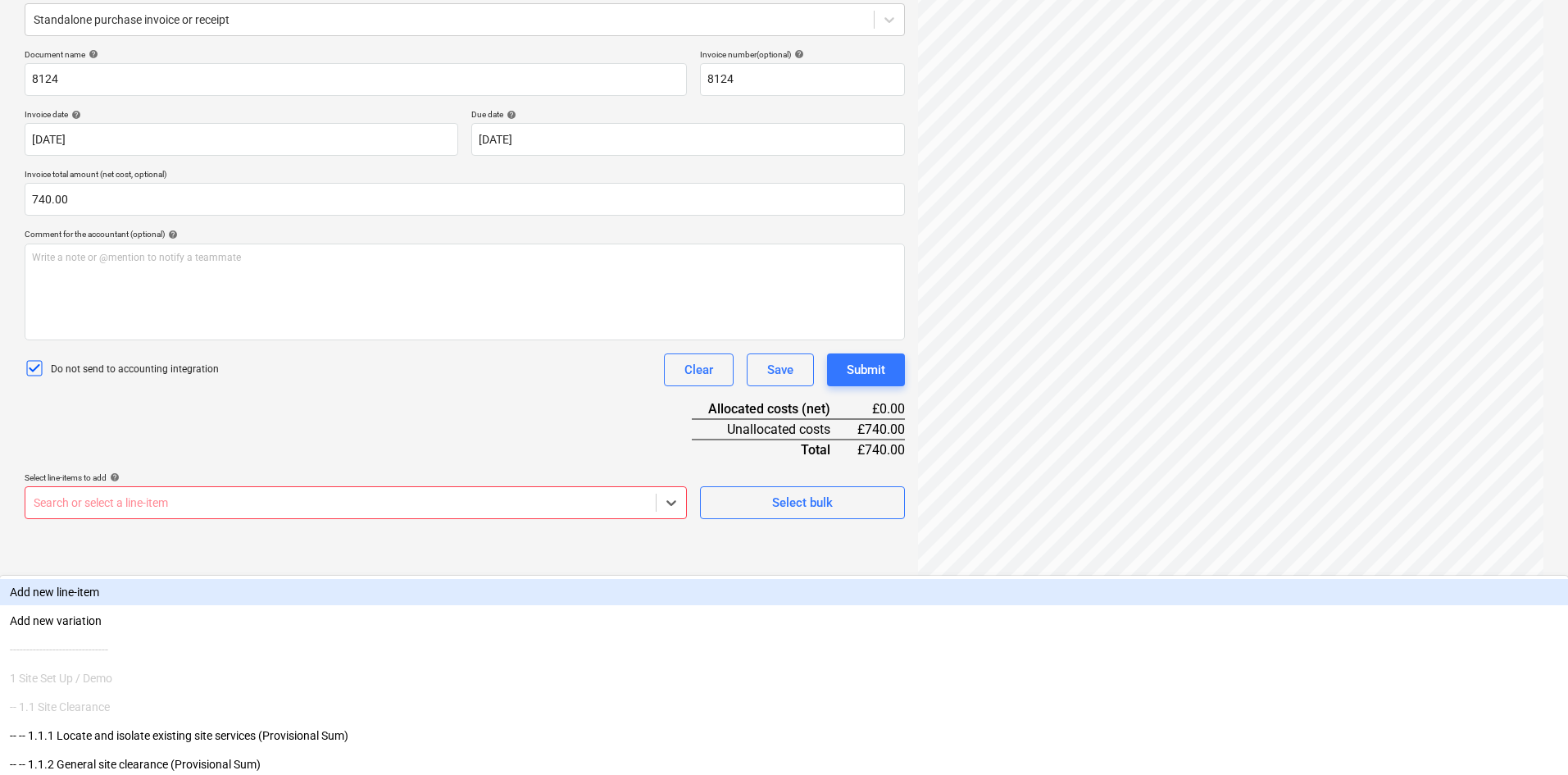
click at [334, 543] on body "Sales Projects Contacts Company Consolidated Invoices Inbox 1 format_size keybo…" at bounding box center [784, 181] width 1568 height 775
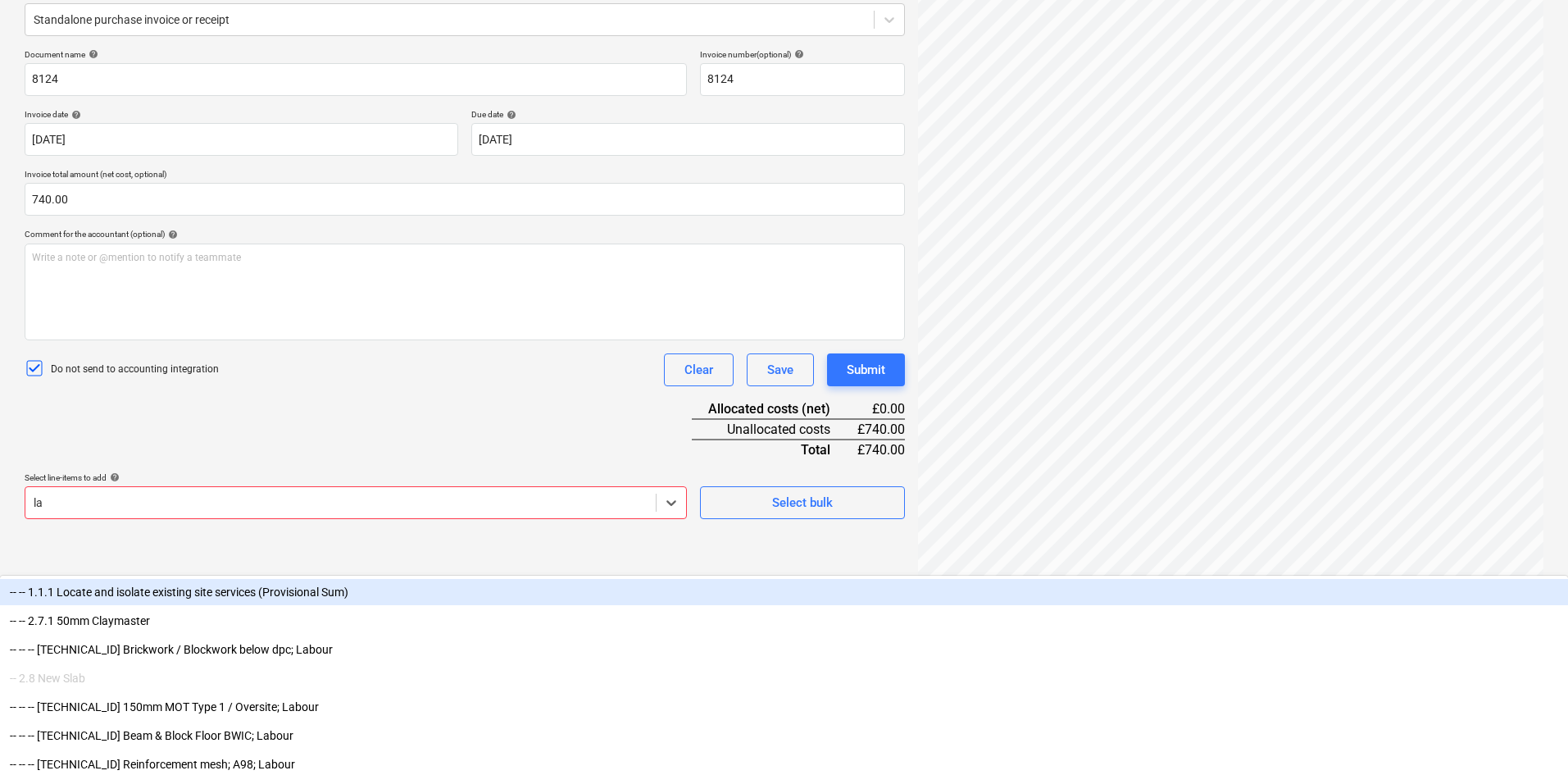
type input "lab"
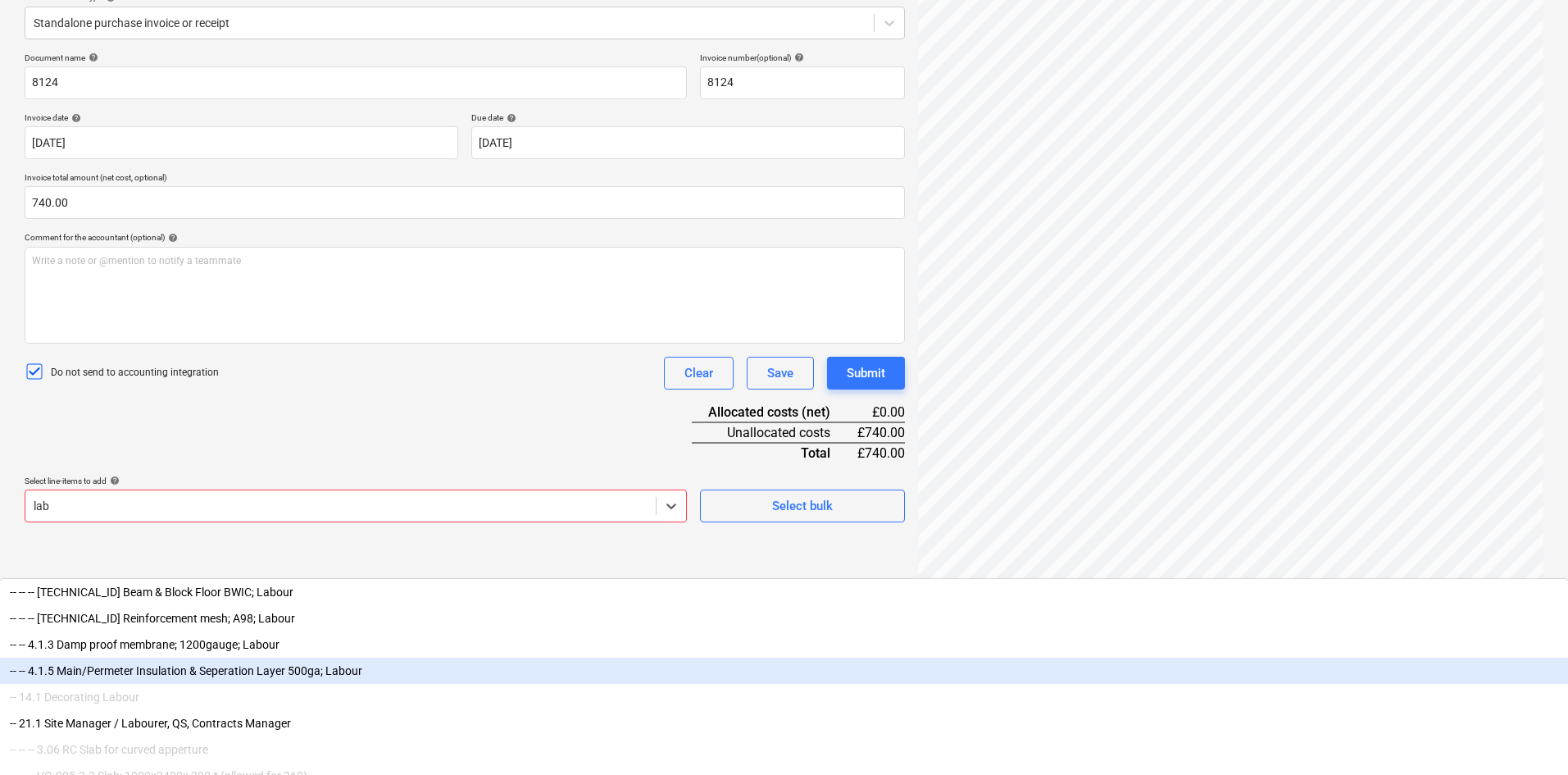
scroll to position [113, 0]
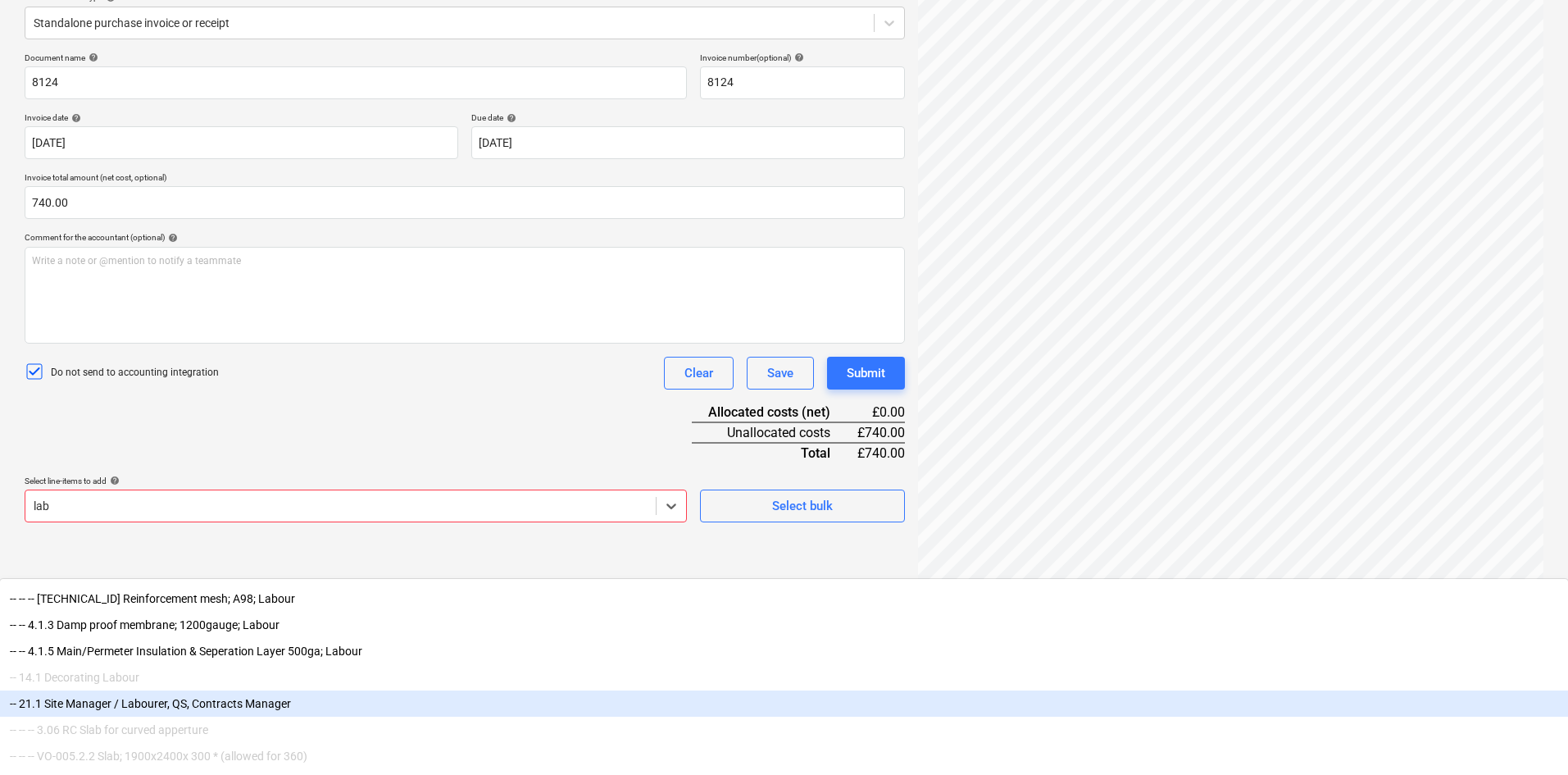
click at [183, 690] on div "-- 21.1 Site Manager / Labourer, QS, Contracts Manager" at bounding box center [784, 703] width 1568 height 26
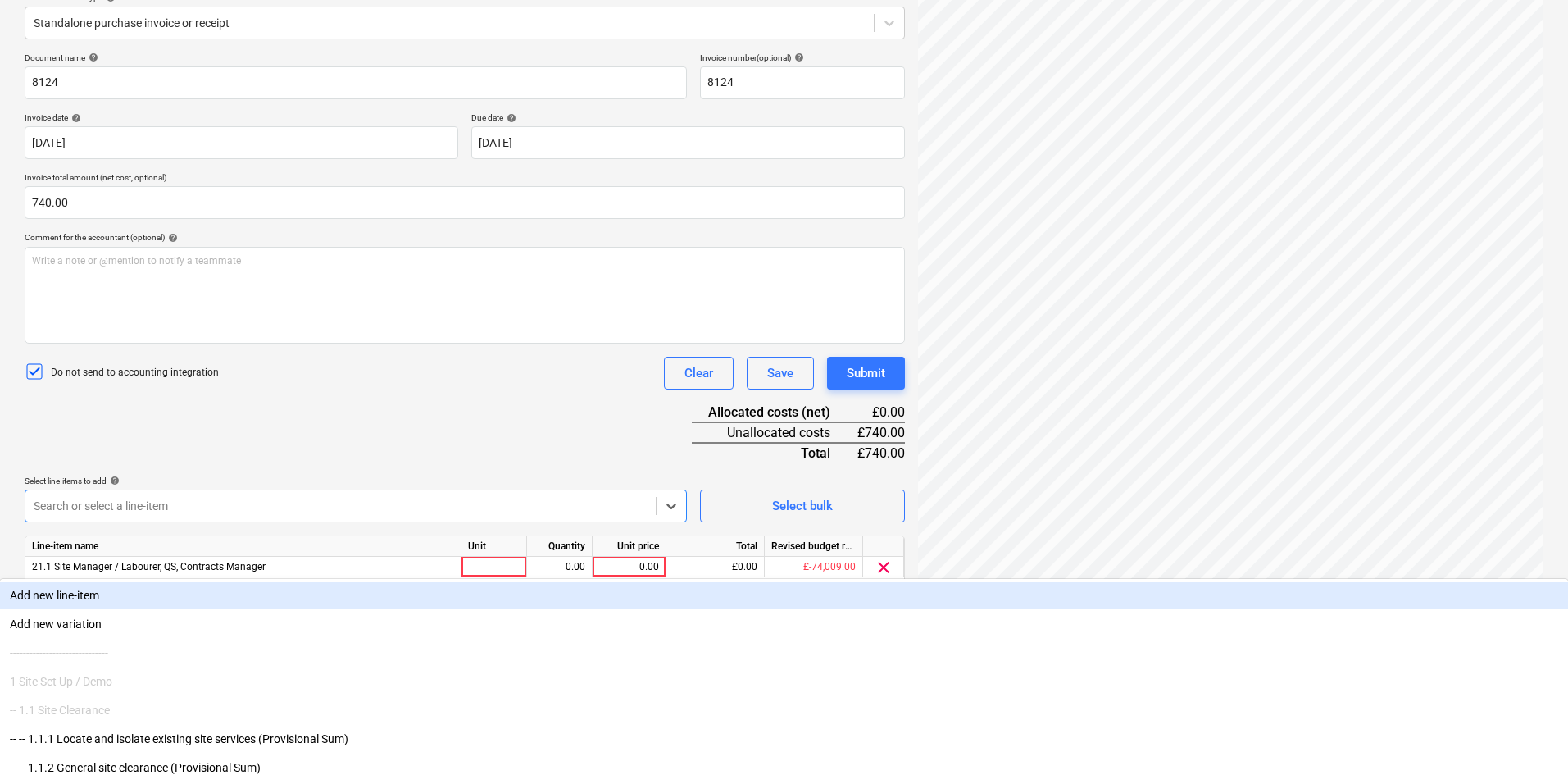
click at [474, 414] on div "Document name help 8124 Invoice number (optional) help 8124 Invoice date help […" at bounding box center [465, 341] width 880 height 578
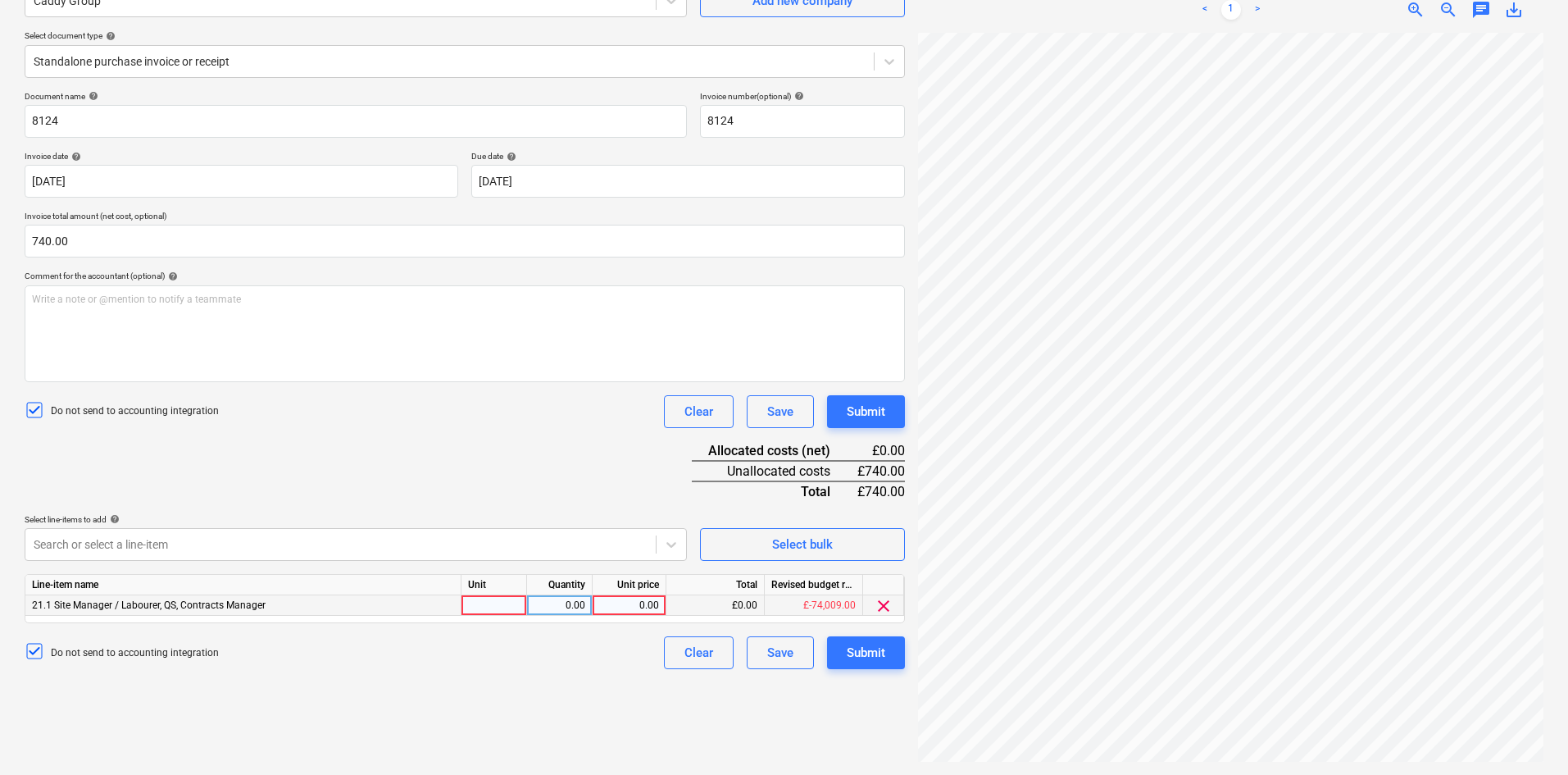
click at [480, 603] on div at bounding box center [493, 605] width 65 height 21
type input "1"
type input "Each"
type input "740.00"
click at [870, 662] on div "Submit" at bounding box center [865, 653] width 38 height 21
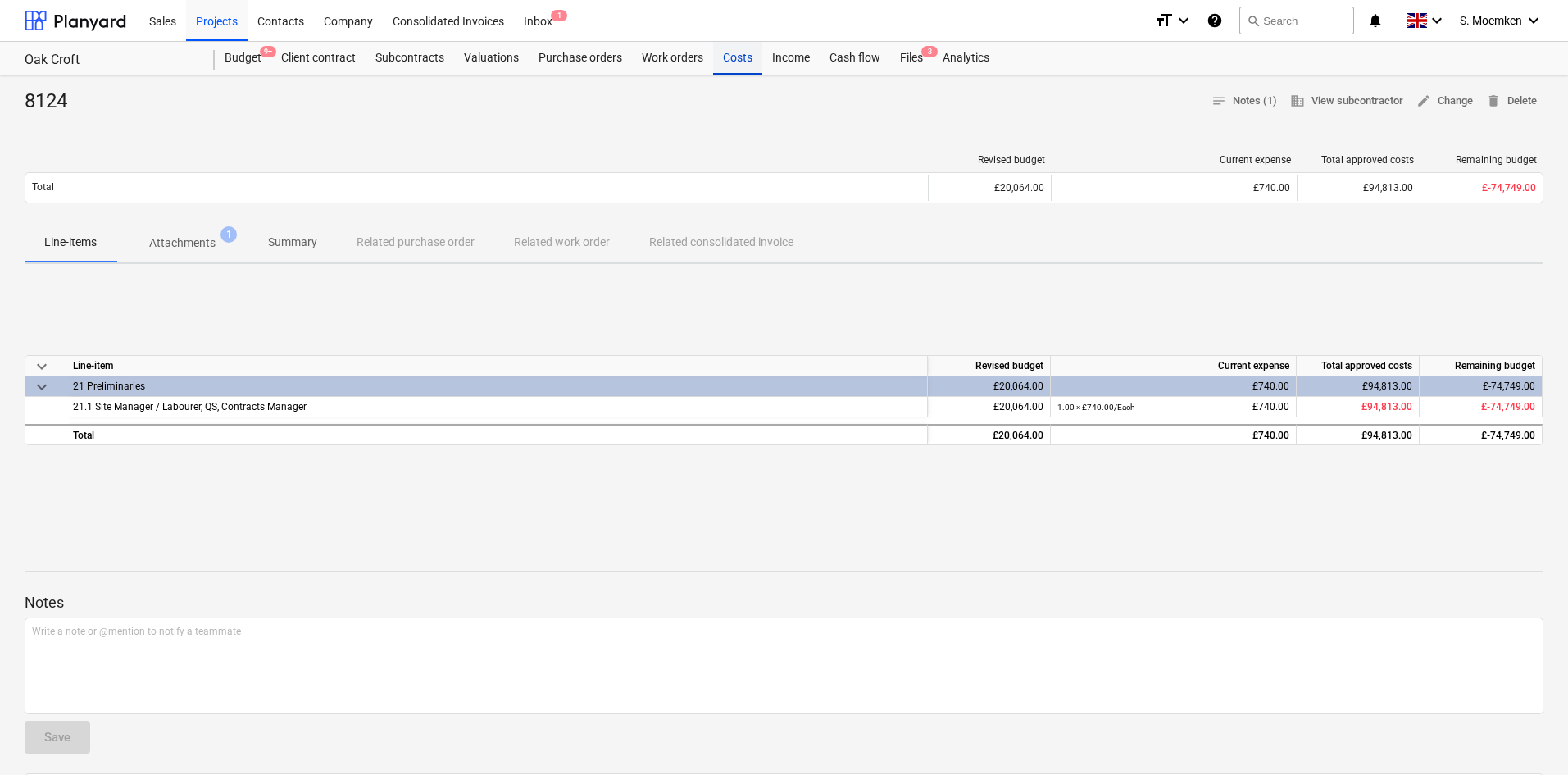
click at [738, 56] on div "Costs" at bounding box center [737, 58] width 49 height 33
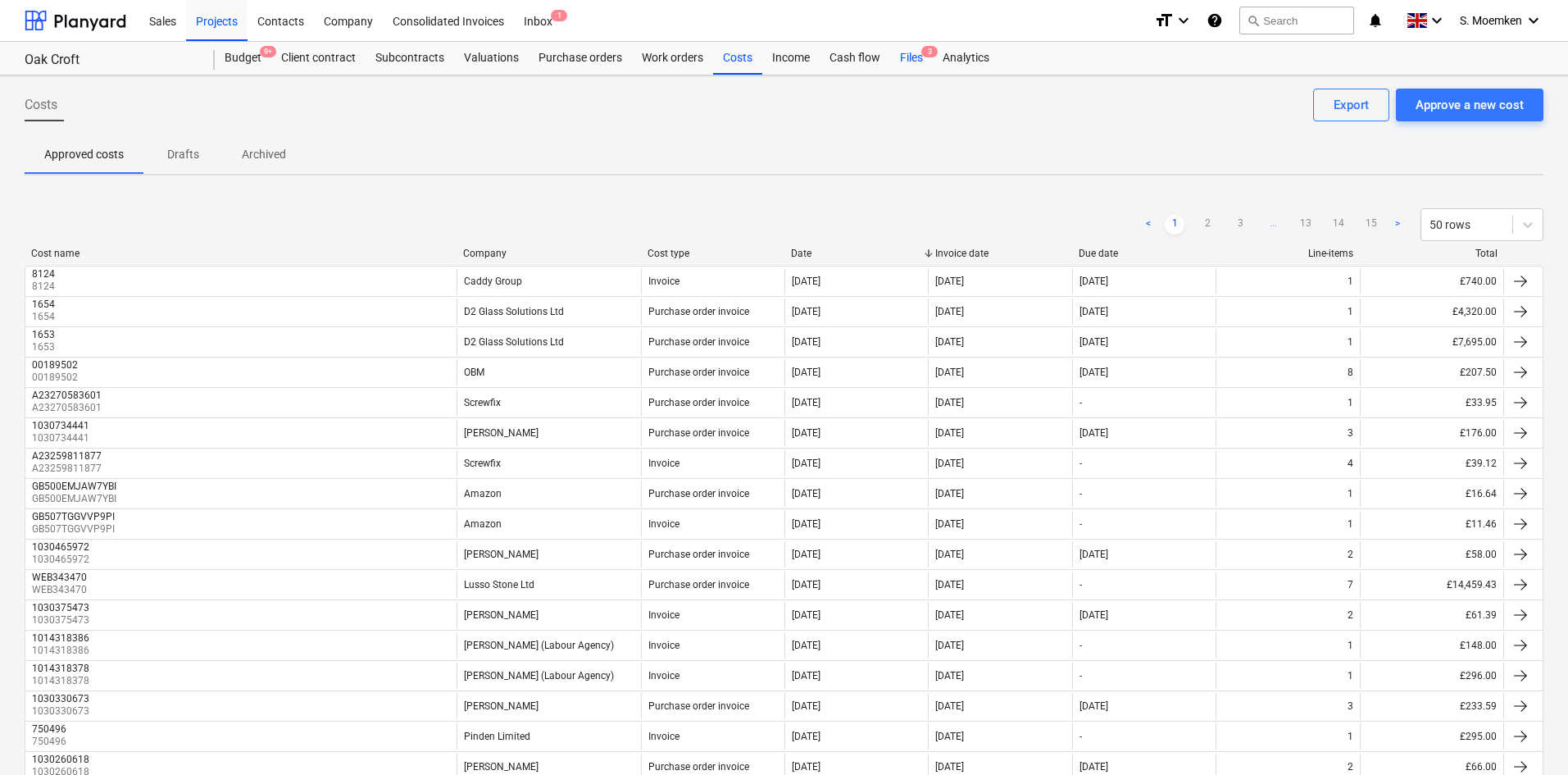
click at [920, 60] on div "Files 3" at bounding box center [911, 58] width 43 height 33
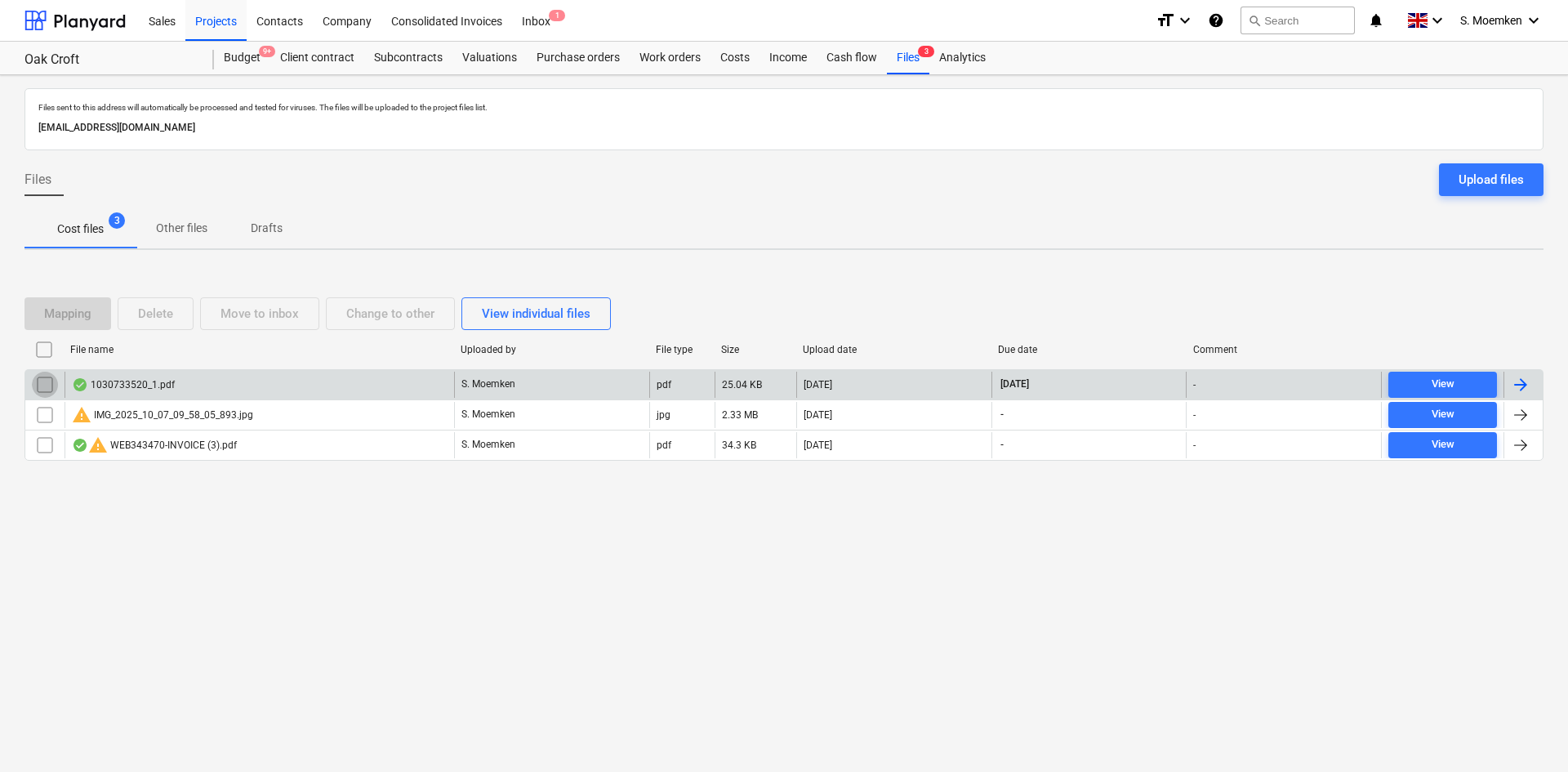
click at [45, 384] on input "checkbox" at bounding box center [45, 384] width 26 height 26
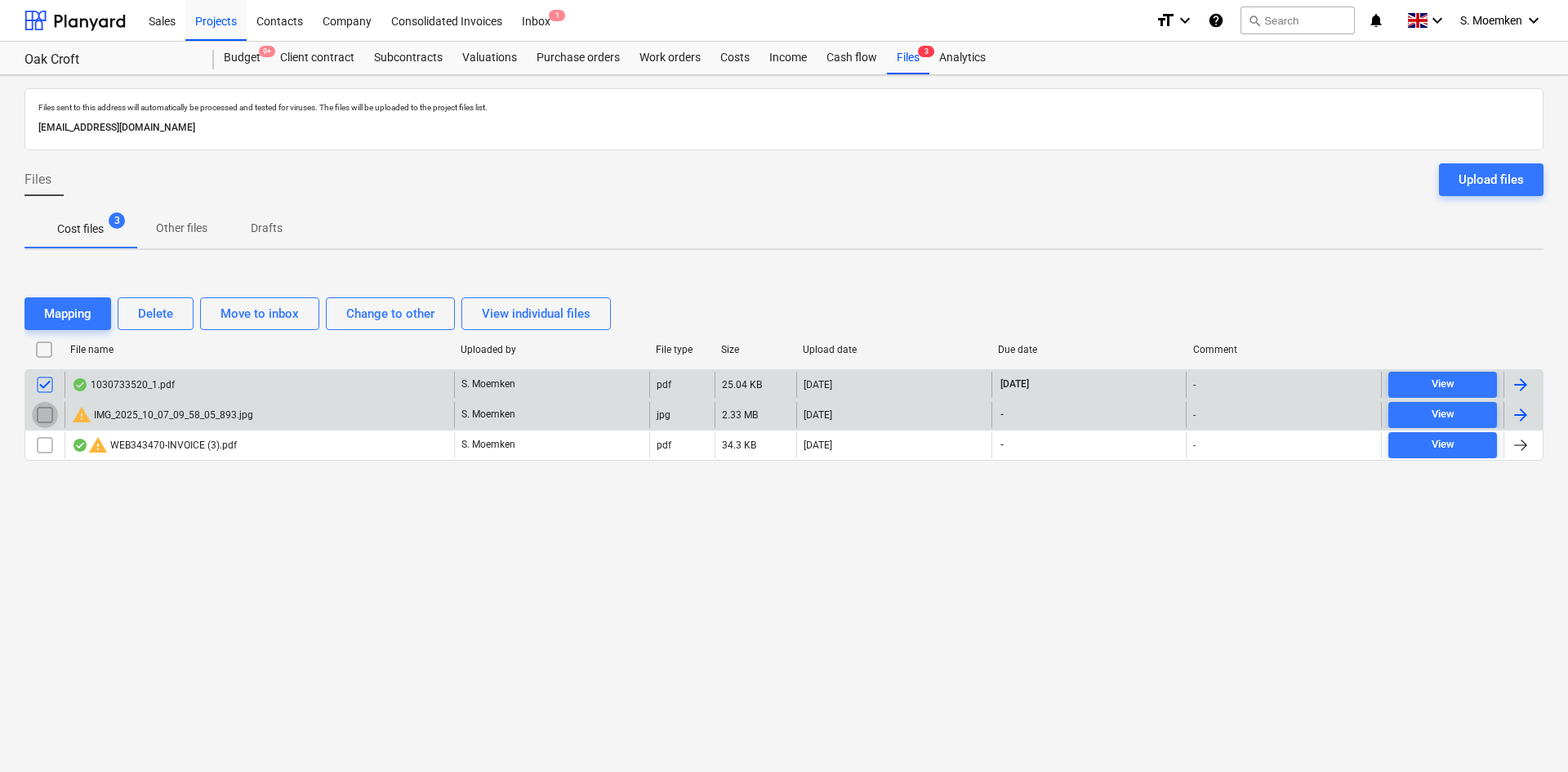
click at [39, 410] on input "checkbox" at bounding box center [45, 414] width 26 height 26
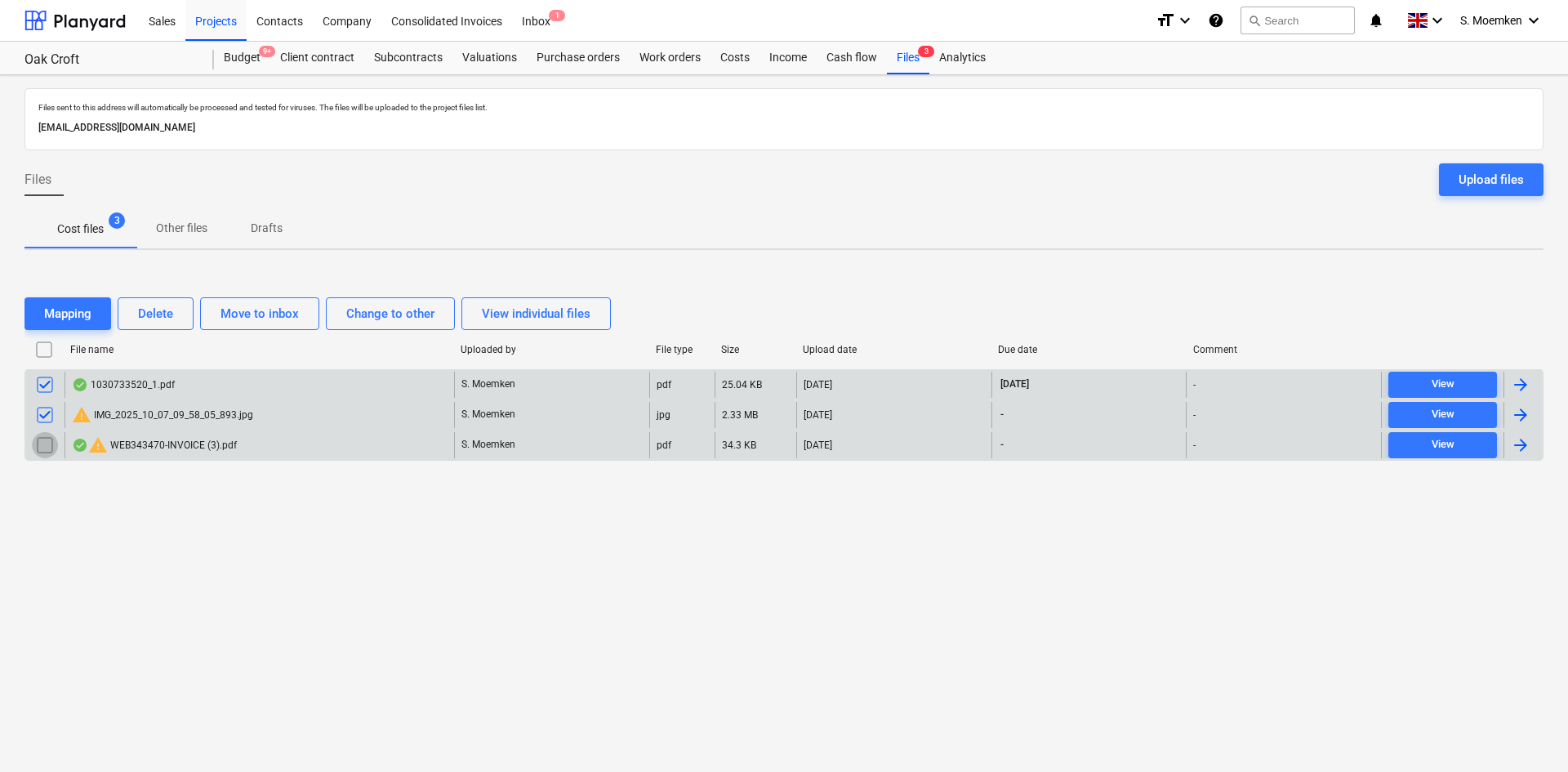
click at [39, 444] on input "checkbox" at bounding box center [45, 444] width 26 height 26
click at [152, 316] on div "Delete" at bounding box center [155, 313] width 35 height 21
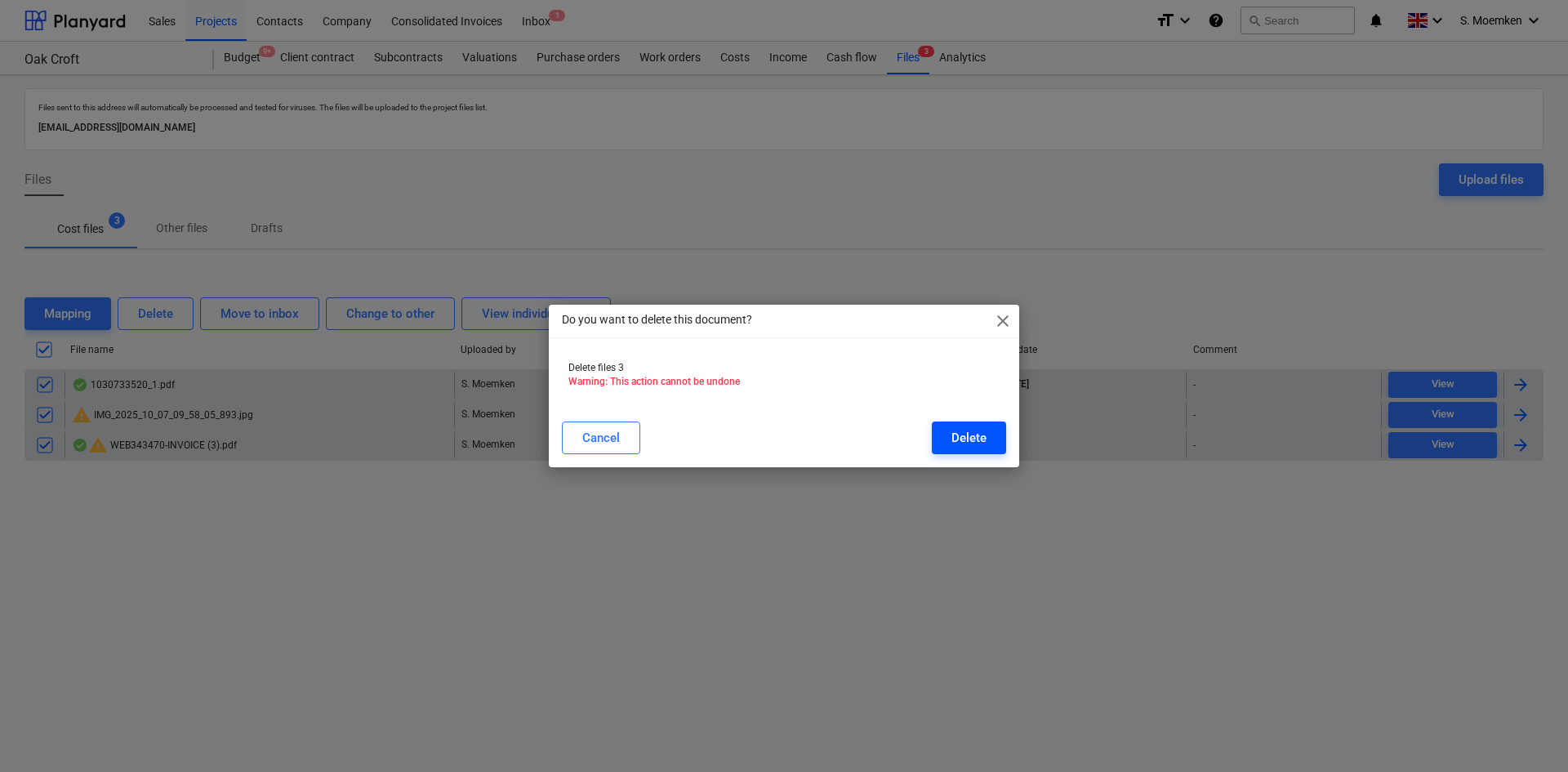
click at [978, 436] on div "Delete" at bounding box center [969, 438] width 35 height 21
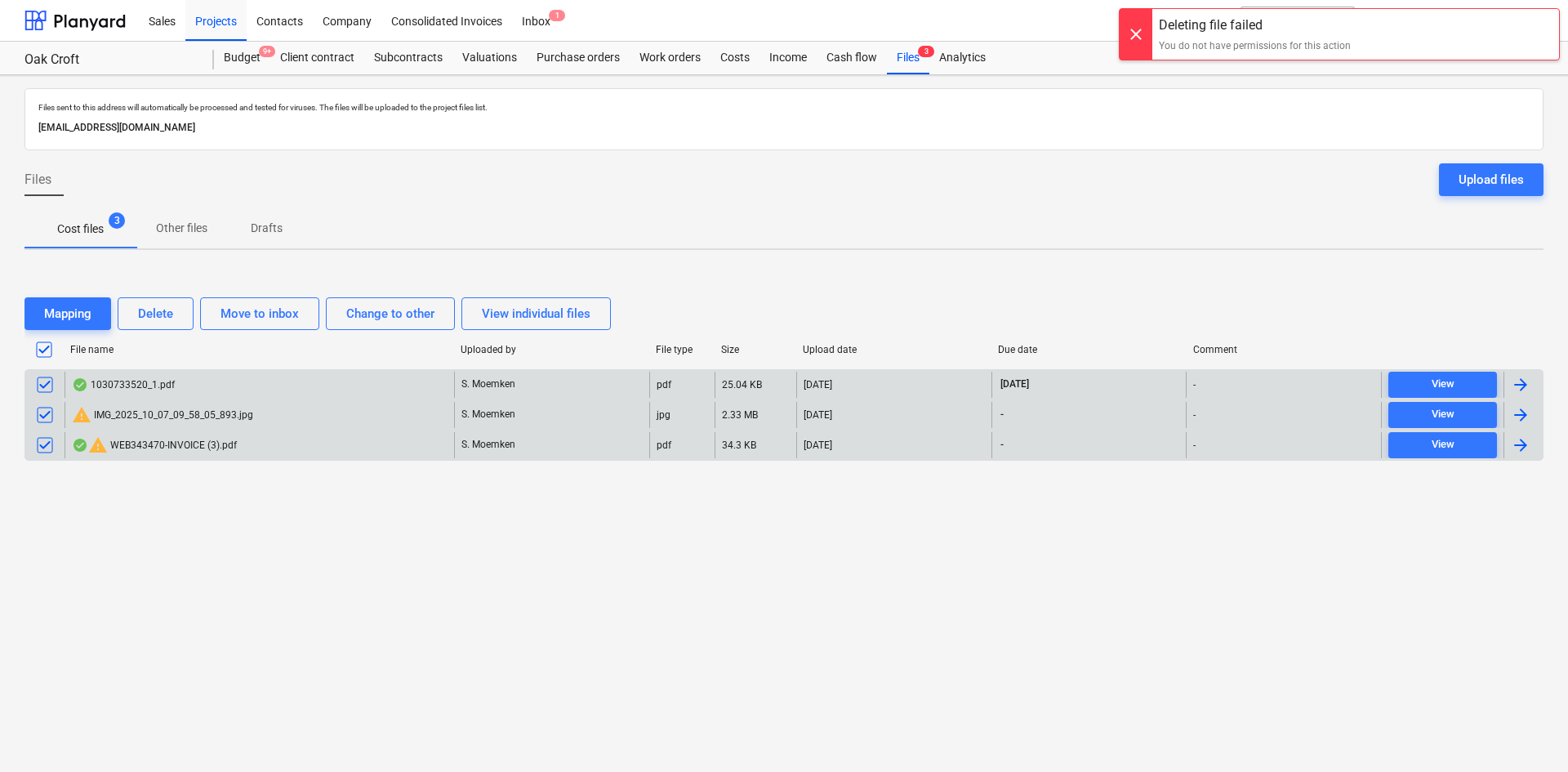
click at [1142, 34] on div at bounding box center [1136, 34] width 33 height 51
click at [44, 381] on input "checkbox" at bounding box center [45, 384] width 26 height 26
click at [45, 418] on input "checkbox" at bounding box center [45, 414] width 26 height 26
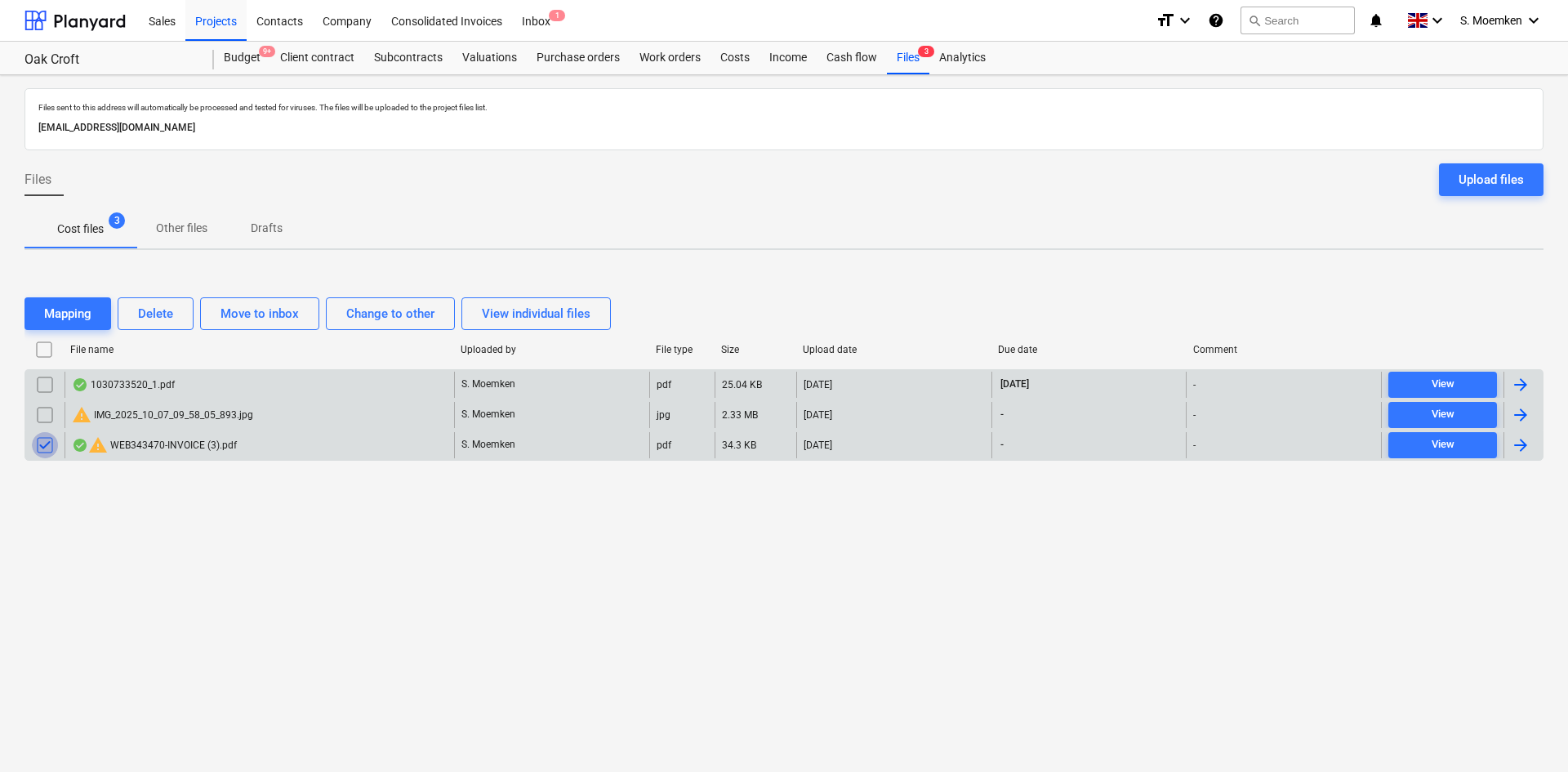
click at [36, 448] on input "checkbox" at bounding box center [45, 444] width 26 height 26
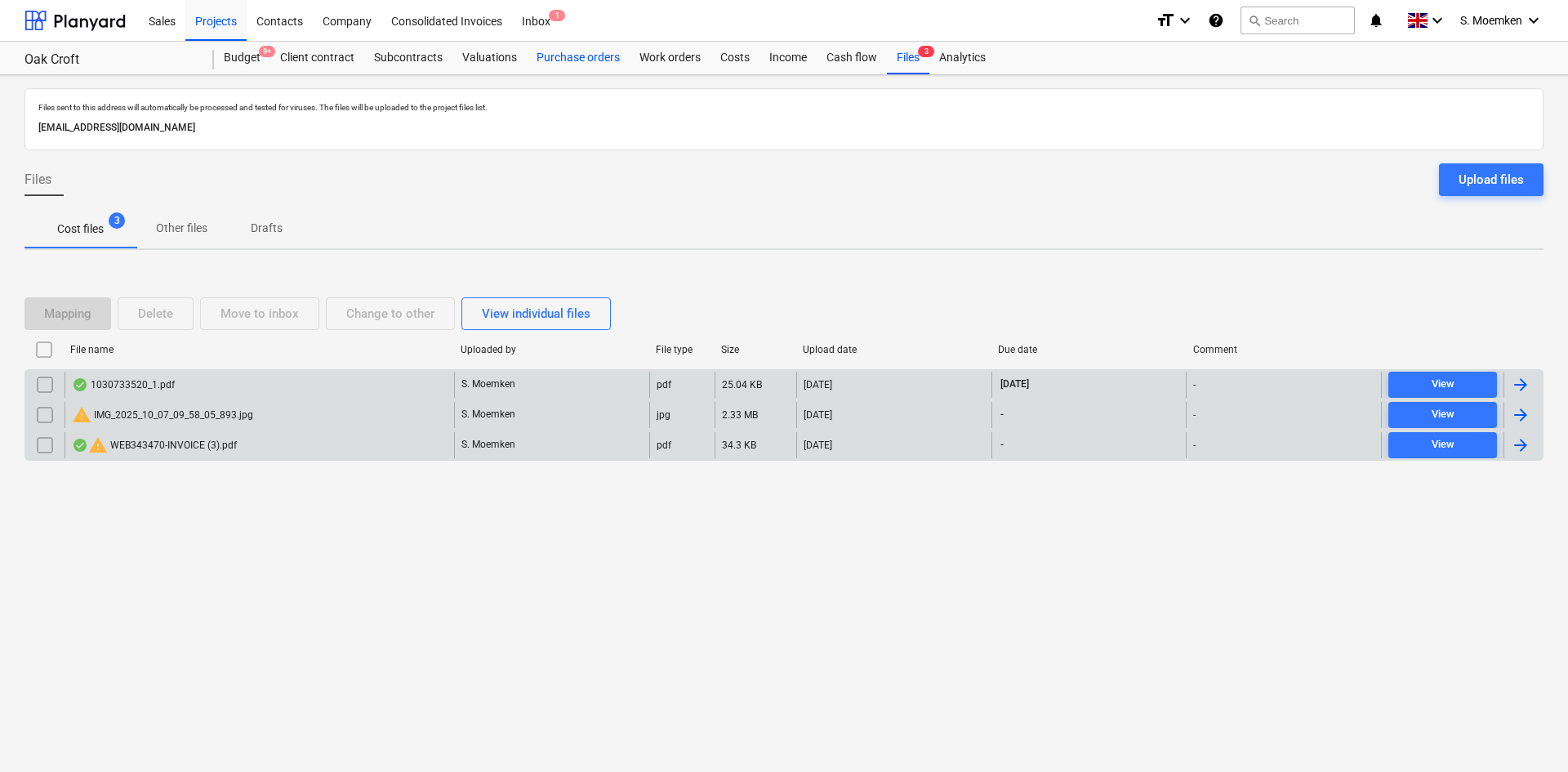
click at [558, 63] on div "Purchase orders" at bounding box center [579, 58] width 103 height 33
